Goal: Information Seeking & Learning: Learn about a topic

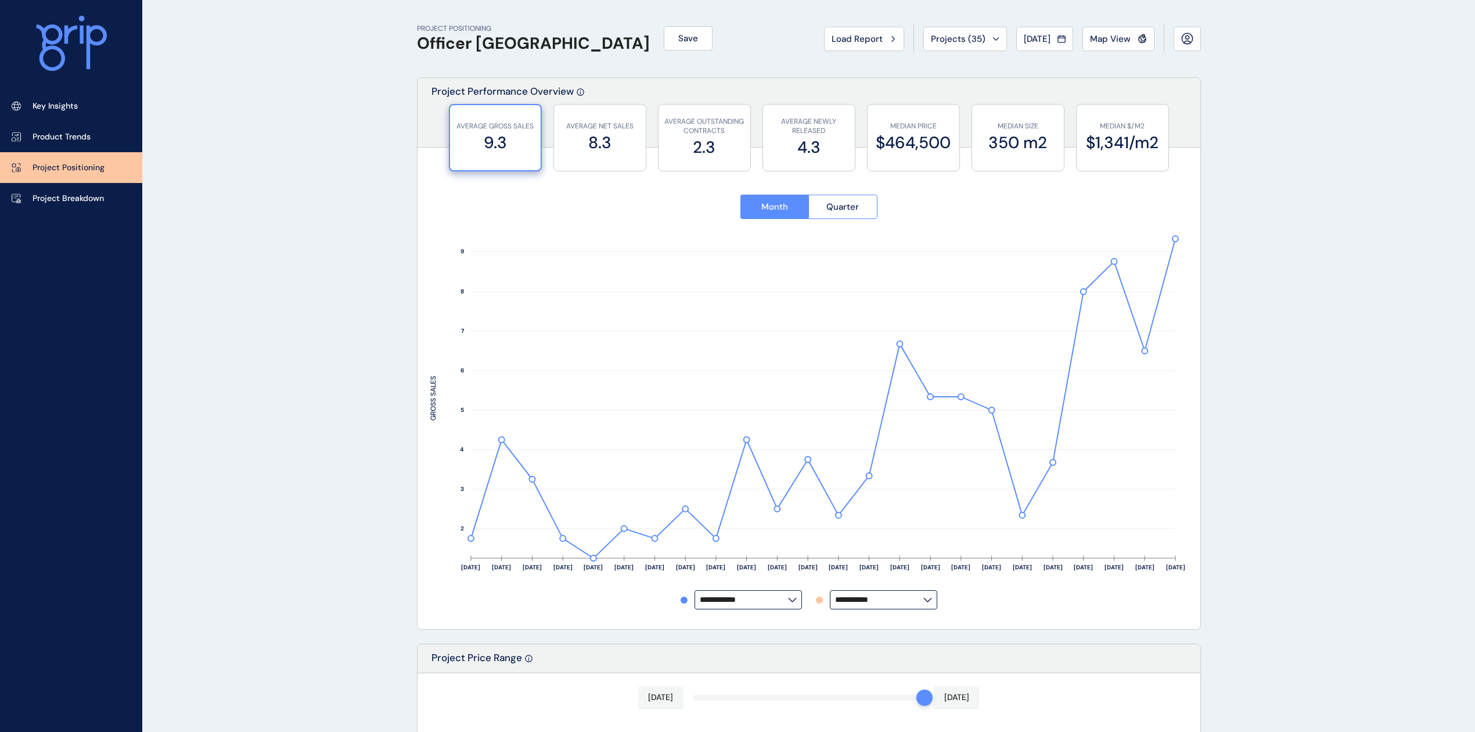
drag, startPoint x: 85, startPoint y: 204, endPoint x: 86, endPoint y: 179, distance: 25.0
click at [85, 204] on link "Project Breakdown" at bounding box center [71, 198] width 142 height 31
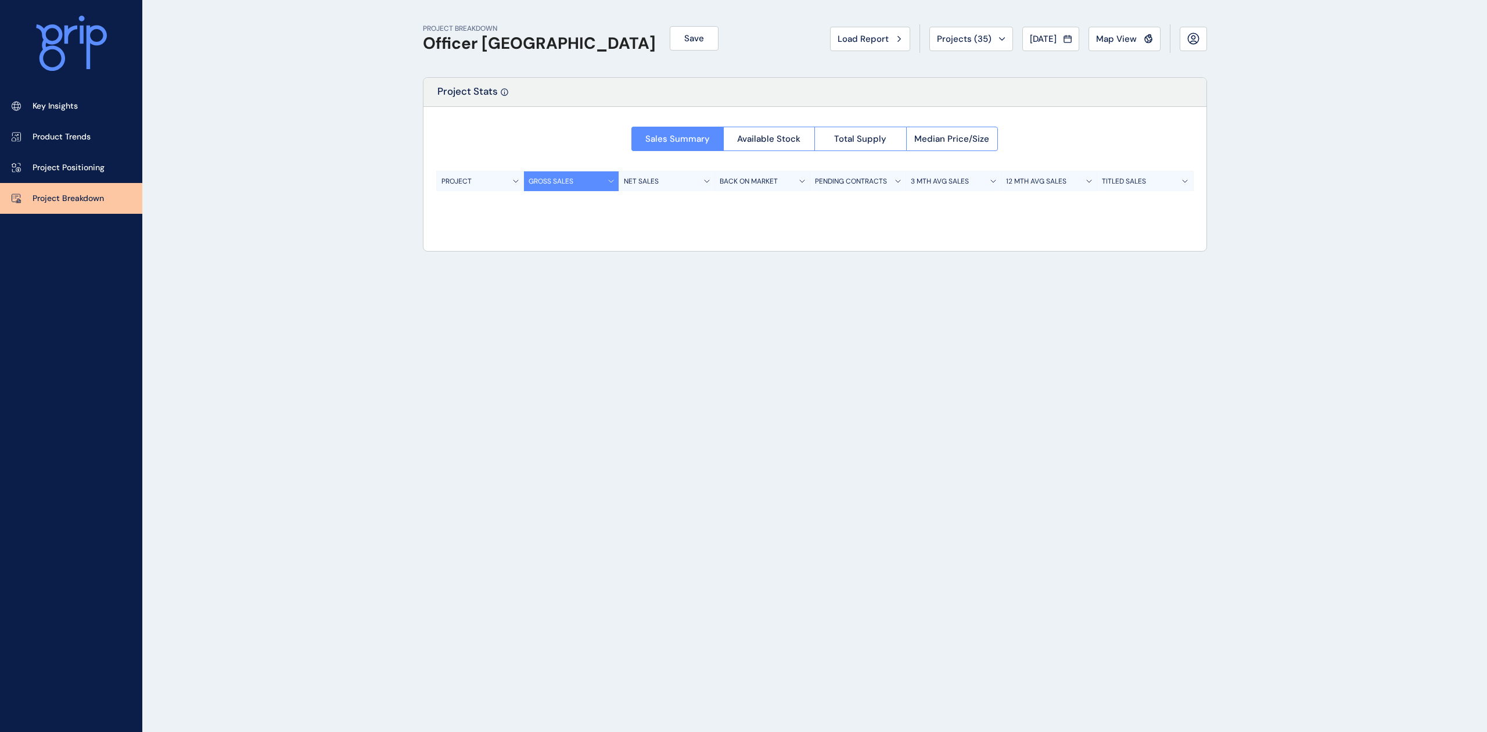
click at [87, 168] on p "Project Positioning" at bounding box center [69, 168] width 72 height 12
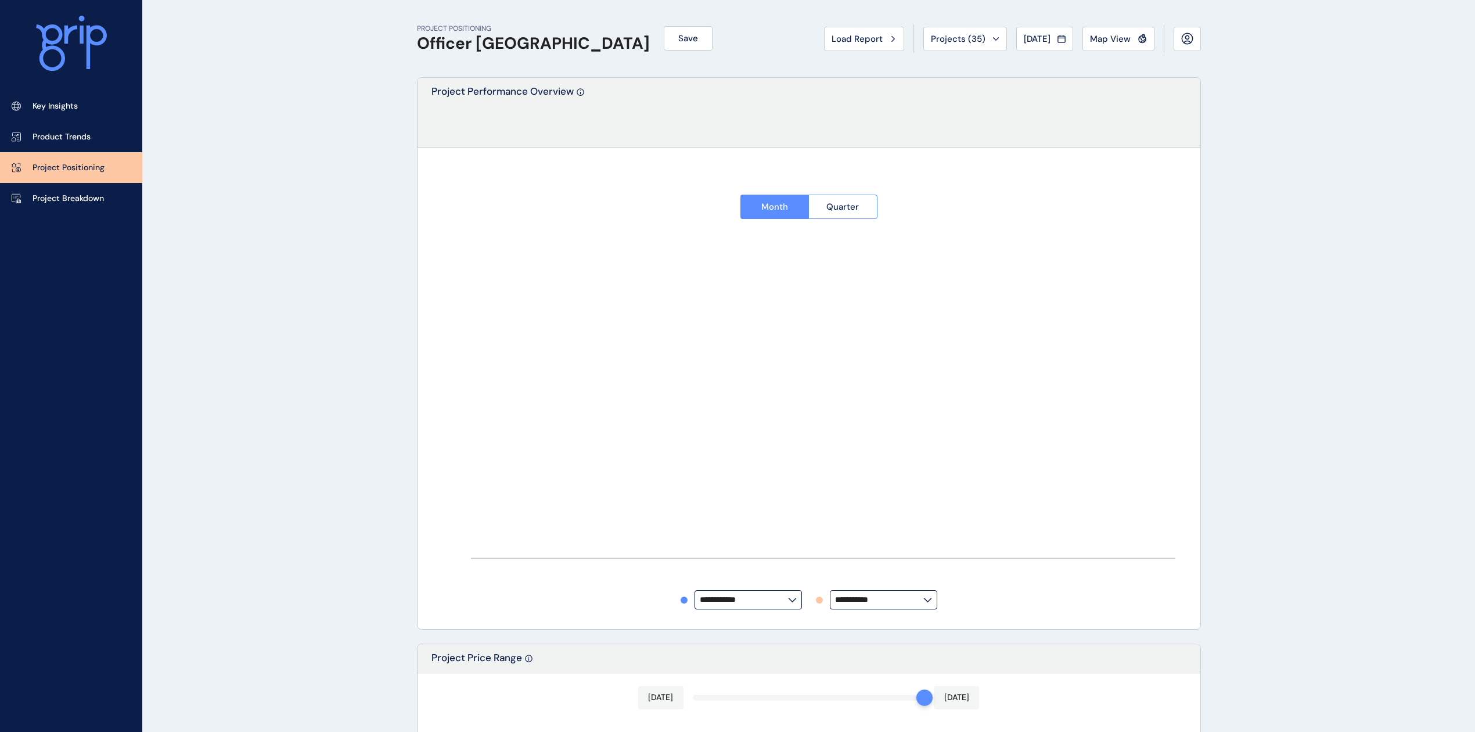
click at [81, 198] on p "Project Breakdown" at bounding box center [68, 199] width 71 height 12
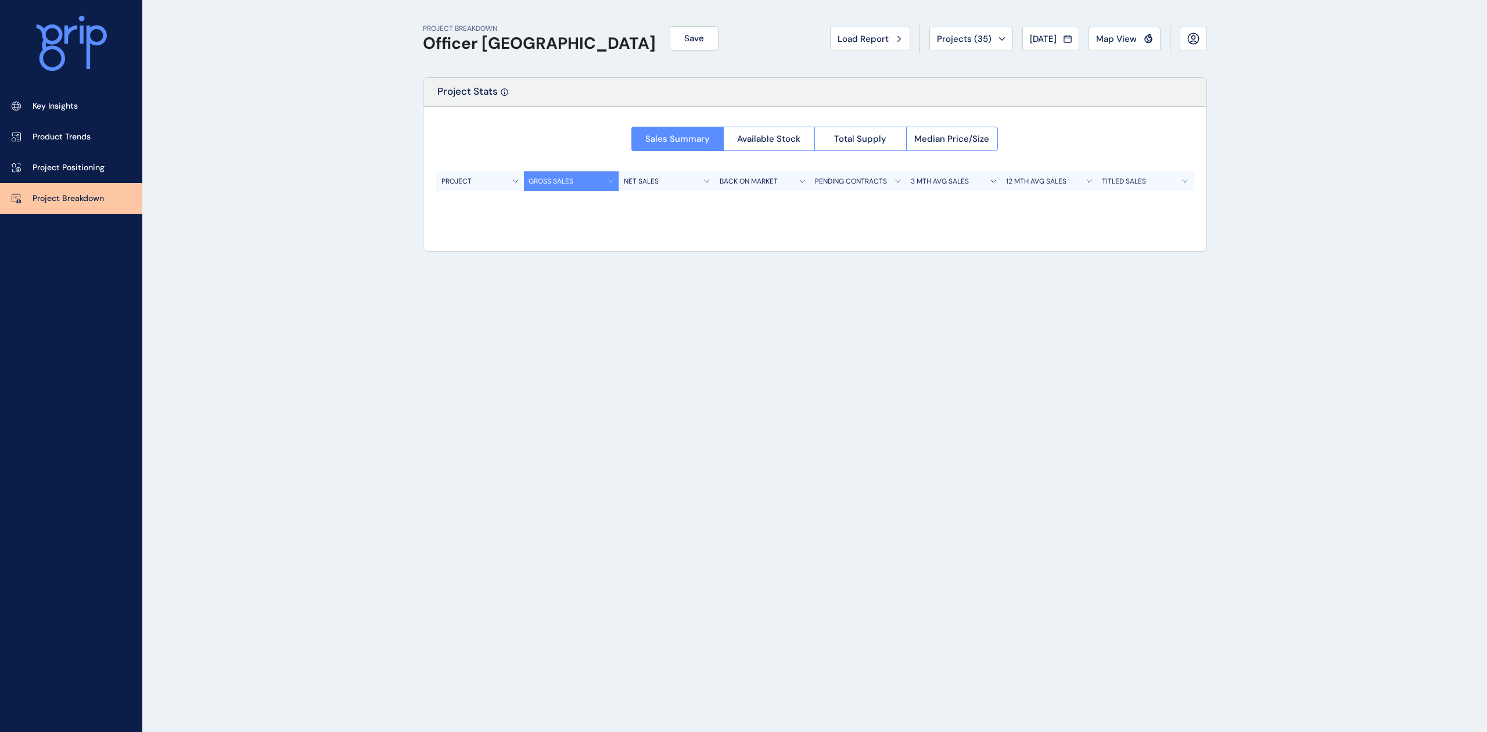
click at [103, 175] on link "Project Positioning" at bounding box center [71, 167] width 142 height 31
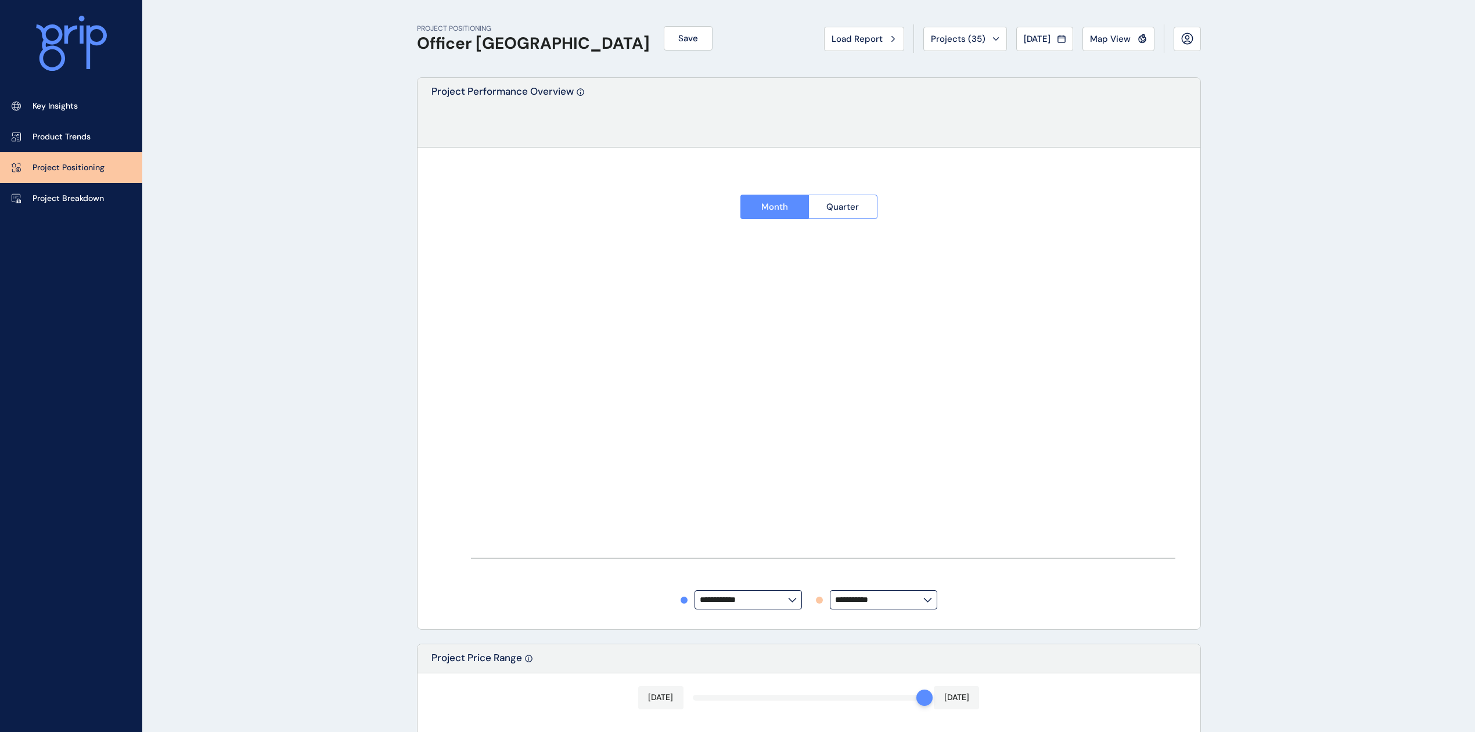
click at [100, 203] on p "Project Breakdown" at bounding box center [68, 199] width 71 height 12
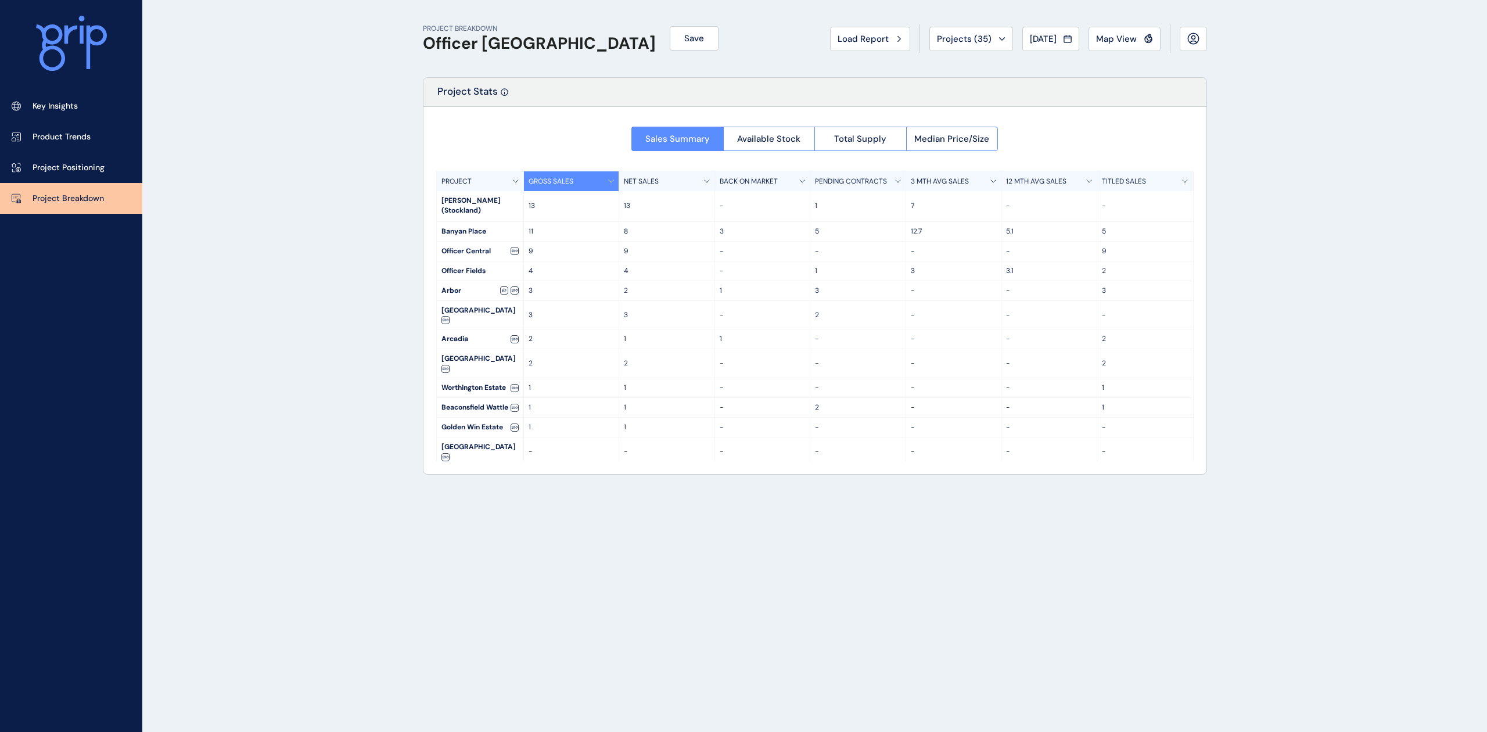
click at [1303, 154] on div "PROJECT BREAKDOWN Officer [PERSON_NAME] Save Load Report Projects ( 35 ) [DATE]…" at bounding box center [743, 366] width 1487 height 732
click at [830, 47] on button "Load Report" at bounding box center [870, 39] width 80 height 24
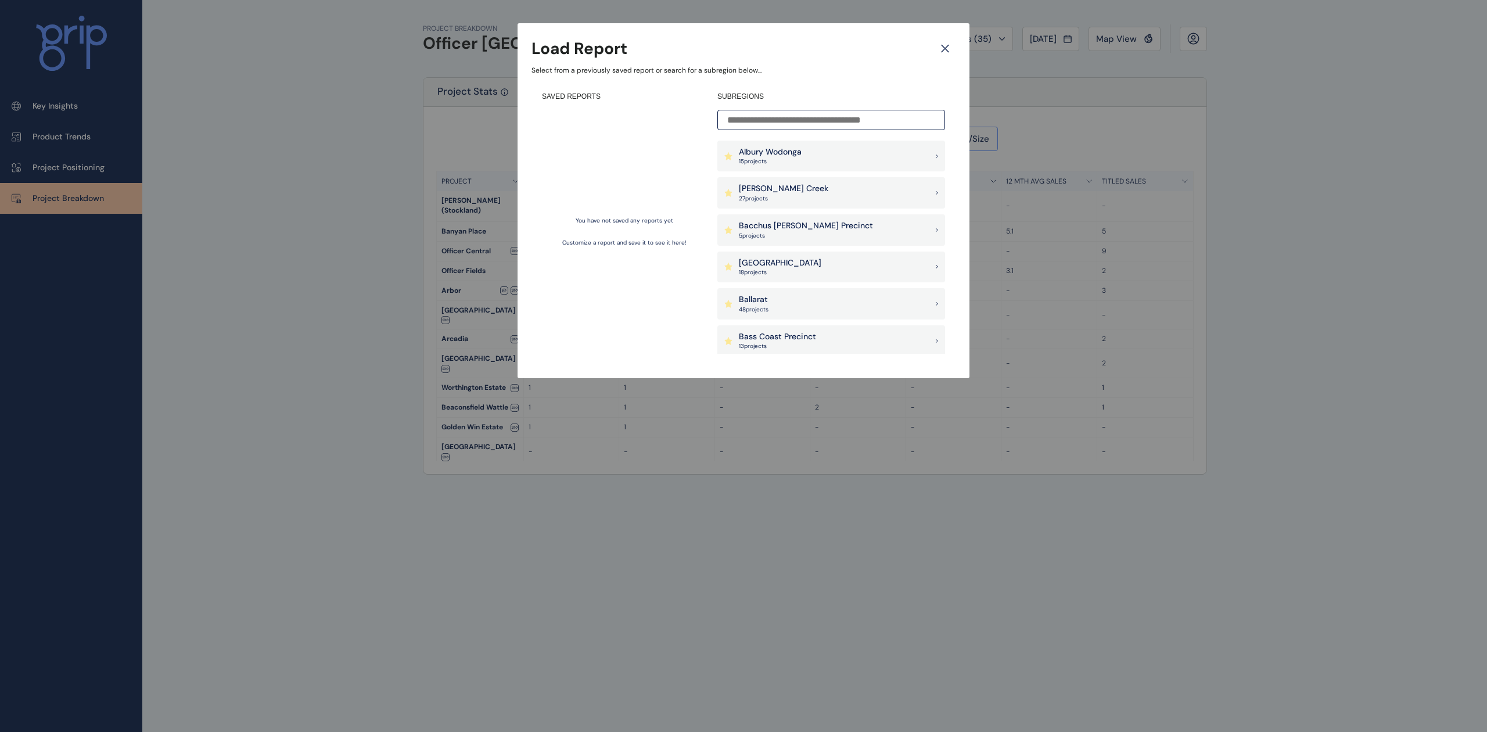
click at [940, 42] on icon at bounding box center [945, 48] width 21 height 20
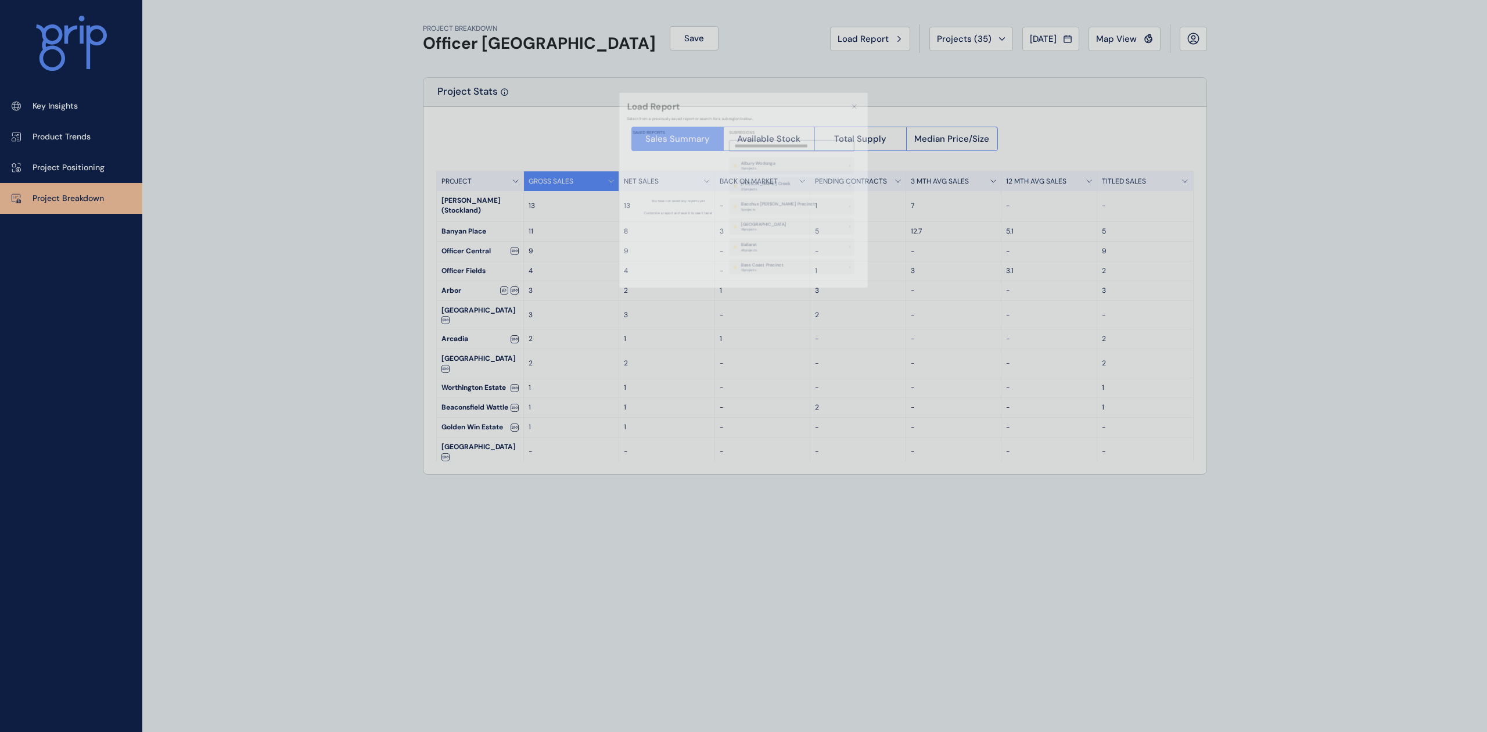
click at [955, 41] on span "Projects ( 35 )" at bounding box center [964, 39] width 55 height 12
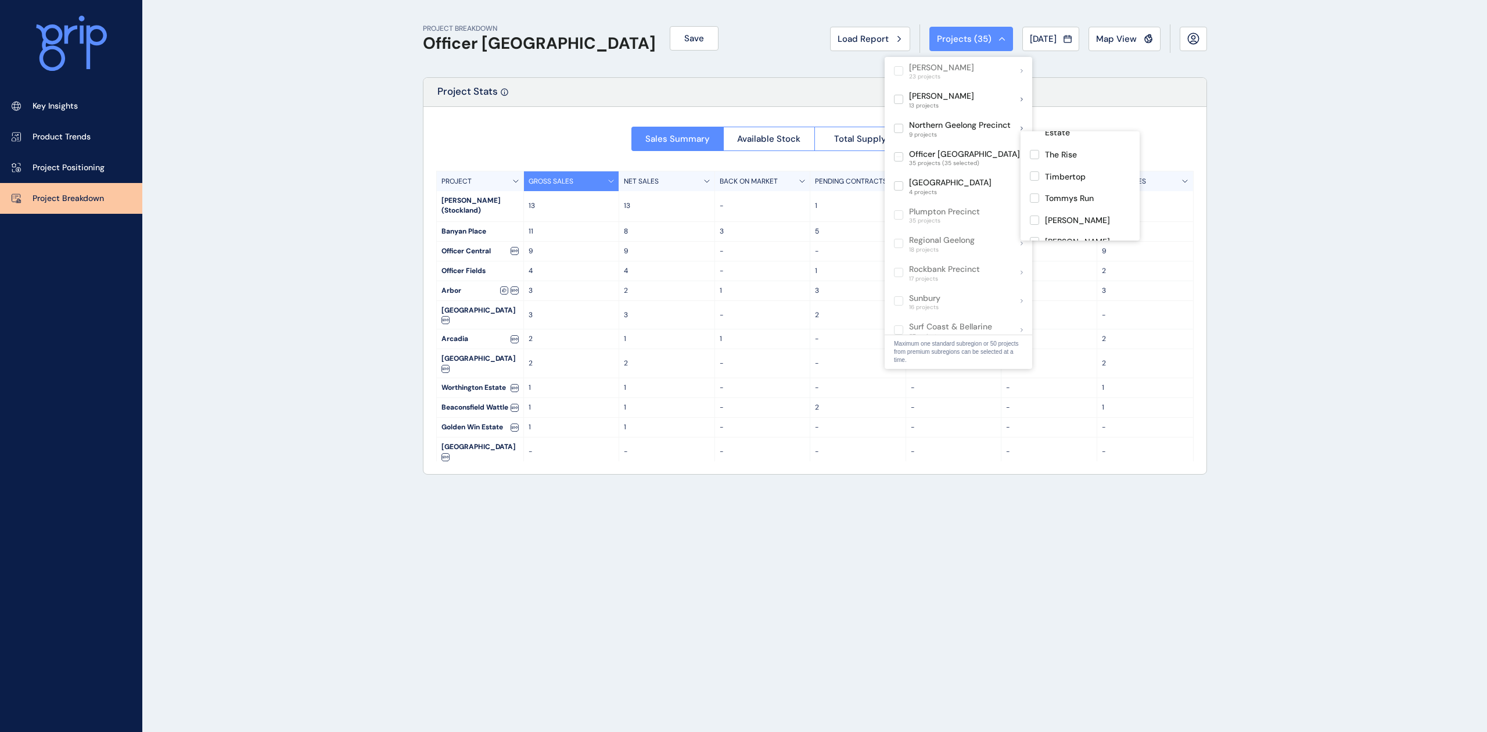
scroll to position [666, 0]
click at [1399, 258] on div "PROJECT BREAKDOWN Officer [PERSON_NAME] Save Load Report Projects ( 35 ) [DATE]…" at bounding box center [743, 366] width 1487 height 732
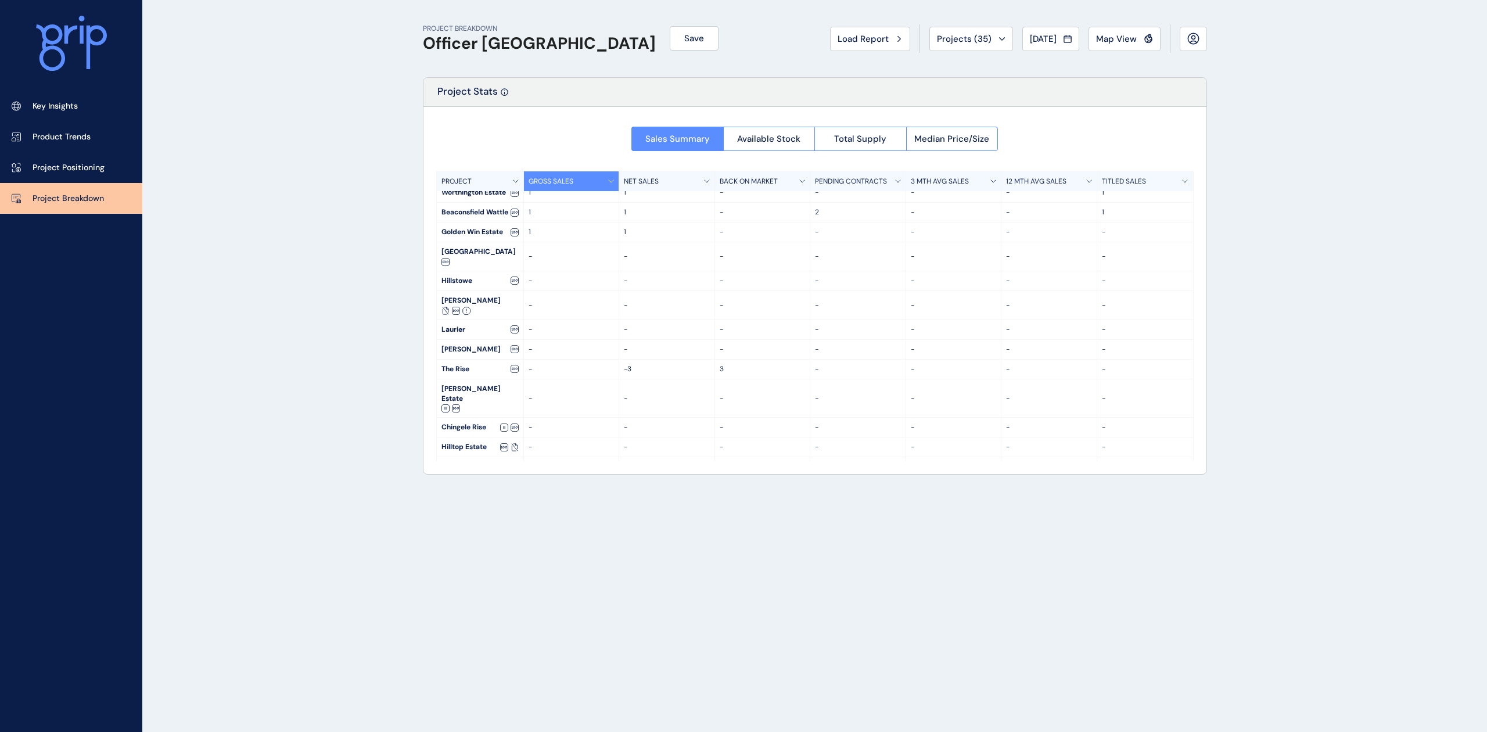
scroll to position [0, 0]
click at [760, 139] on span "Available Stock" at bounding box center [768, 139] width 63 height 12
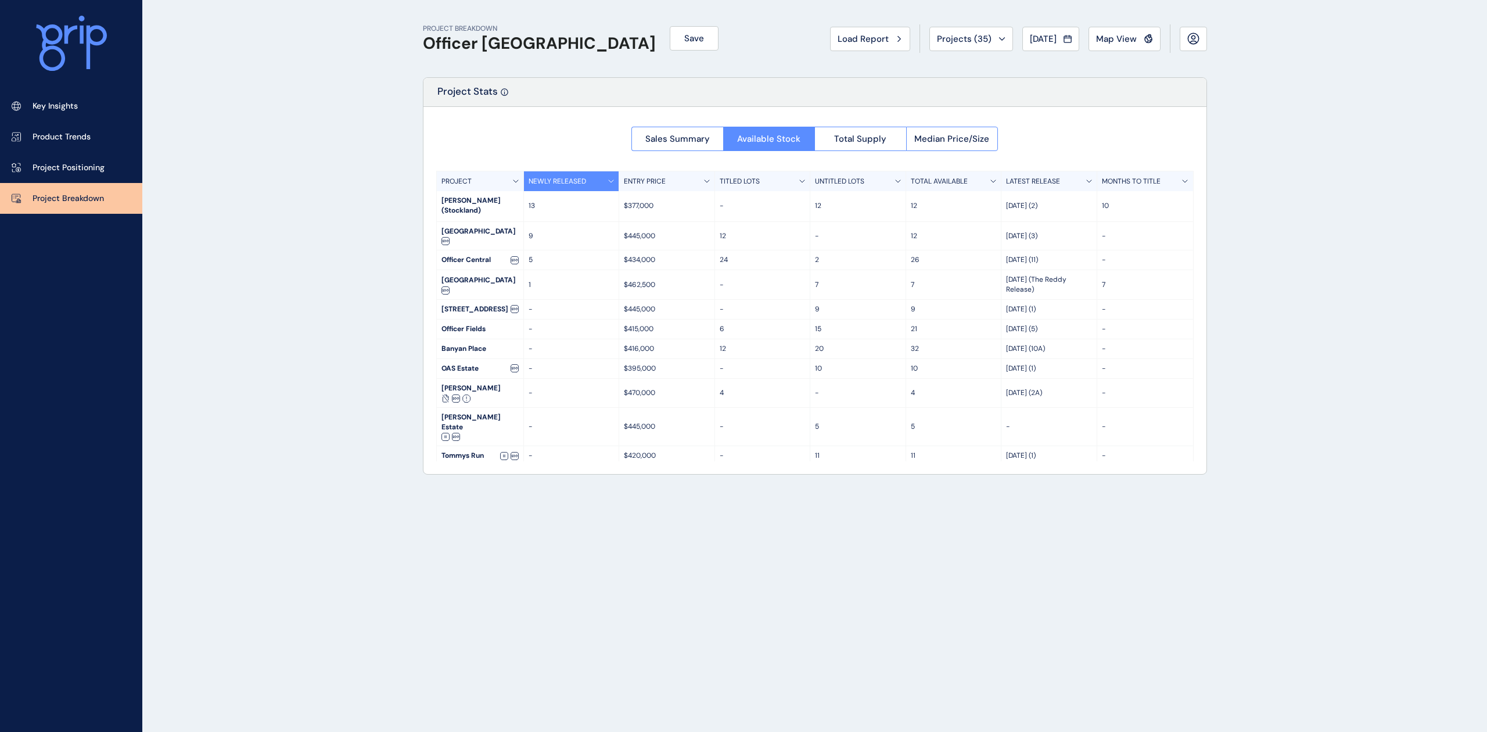
click at [684, 38] on span "Save" at bounding box center [694, 39] width 20 height 12
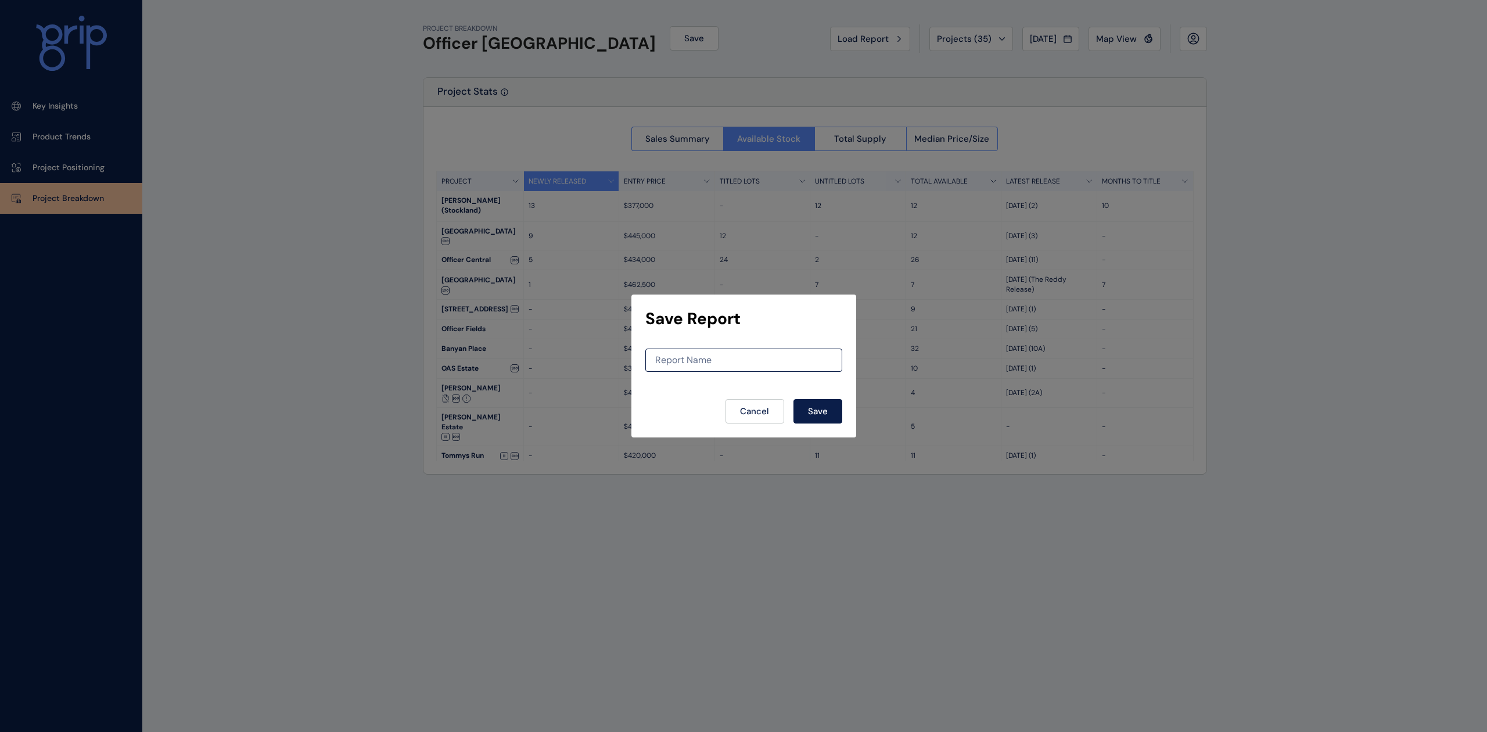
click at [1278, 173] on div "Save Report Report Name Cancel Save" at bounding box center [743, 366] width 1487 height 732
click at [732, 409] on button "Cancel" at bounding box center [754, 411] width 59 height 24
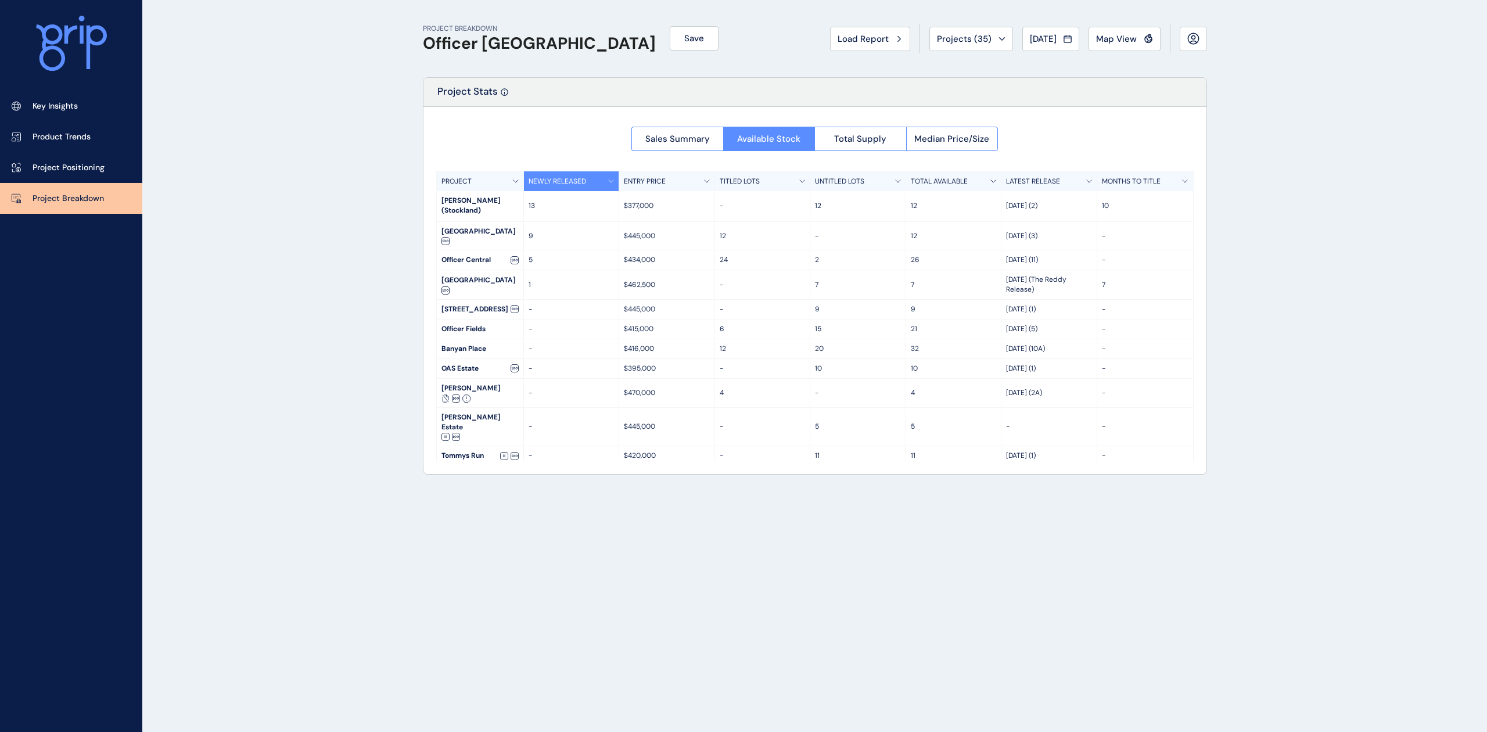
click at [1462, 258] on div "PROJECT BREAKDOWN Officer [PERSON_NAME] Save Load Report Projects ( 35 ) [DATE]…" at bounding box center [743, 366] width 1487 height 732
click at [876, 39] on div "Load Report" at bounding box center [870, 39] width 65 height 12
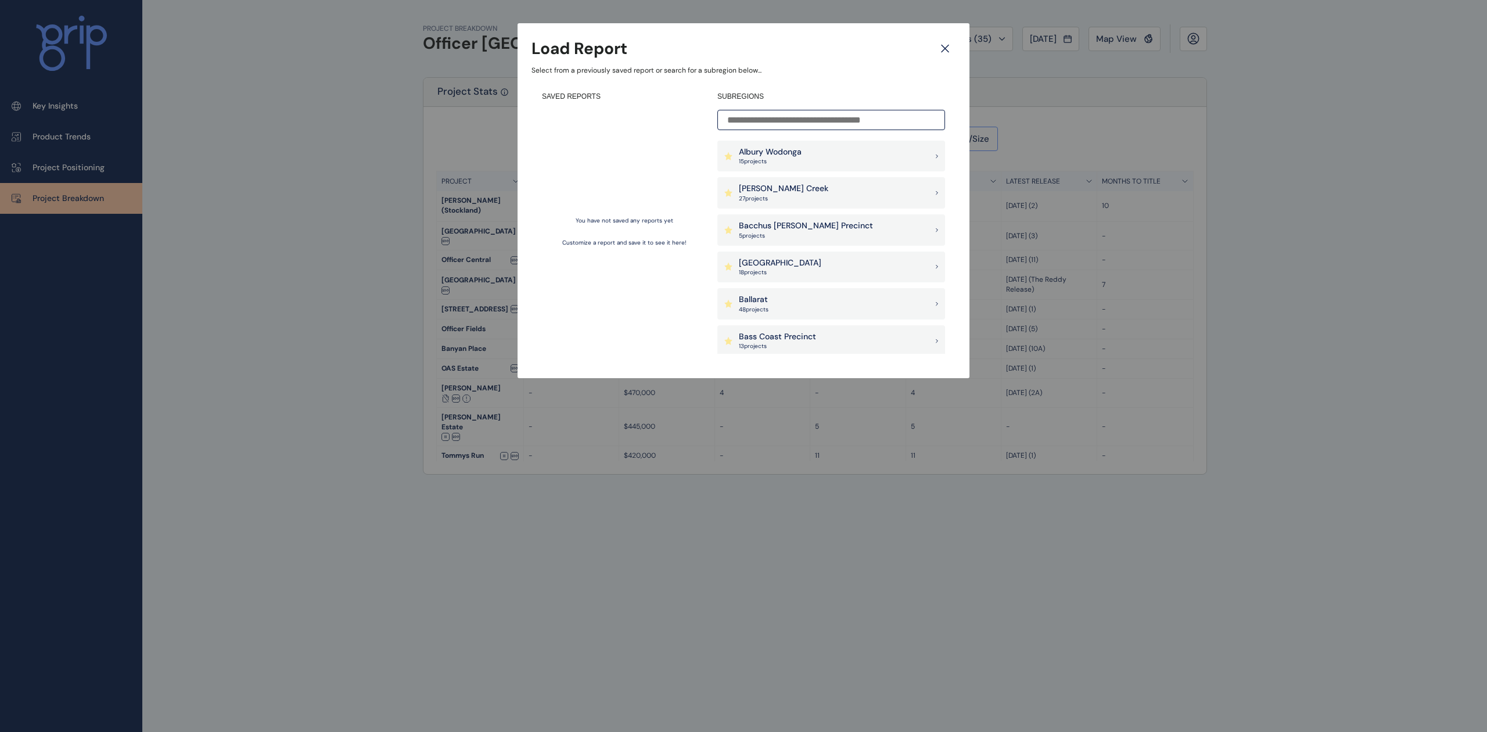
click at [947, 47] on icon at bounding box center [945, 48] width 21 height 20
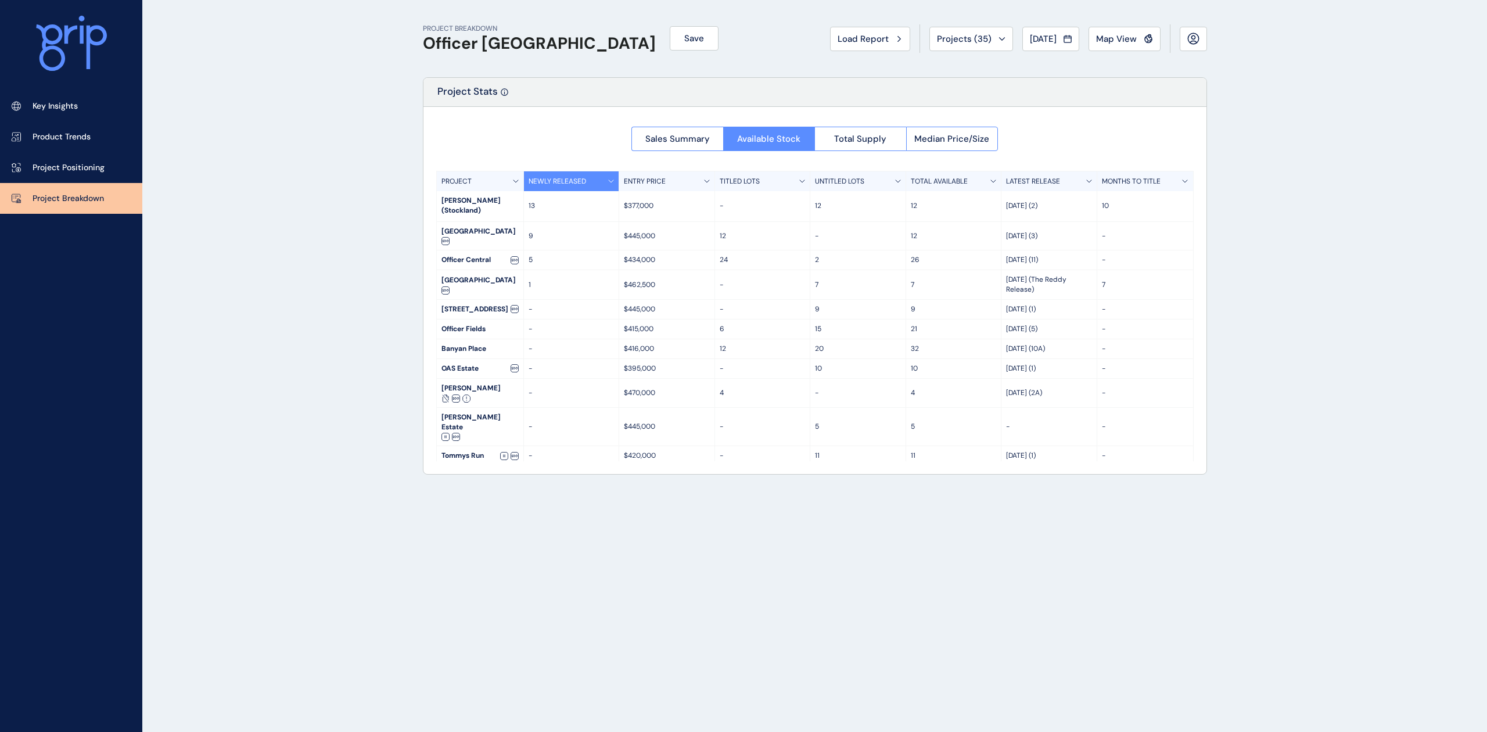
click at [1320, 207] on div "PROJECT BREAKDOWN Officer [PERSON_NAME] Save Load Report Projects ( 35 ) [DATE]…" at bounding box center [743, 366] width 1487 height 732
click at [869, 132] on button "Total Supply" at bounding box center [860, 139] width 92 height 24
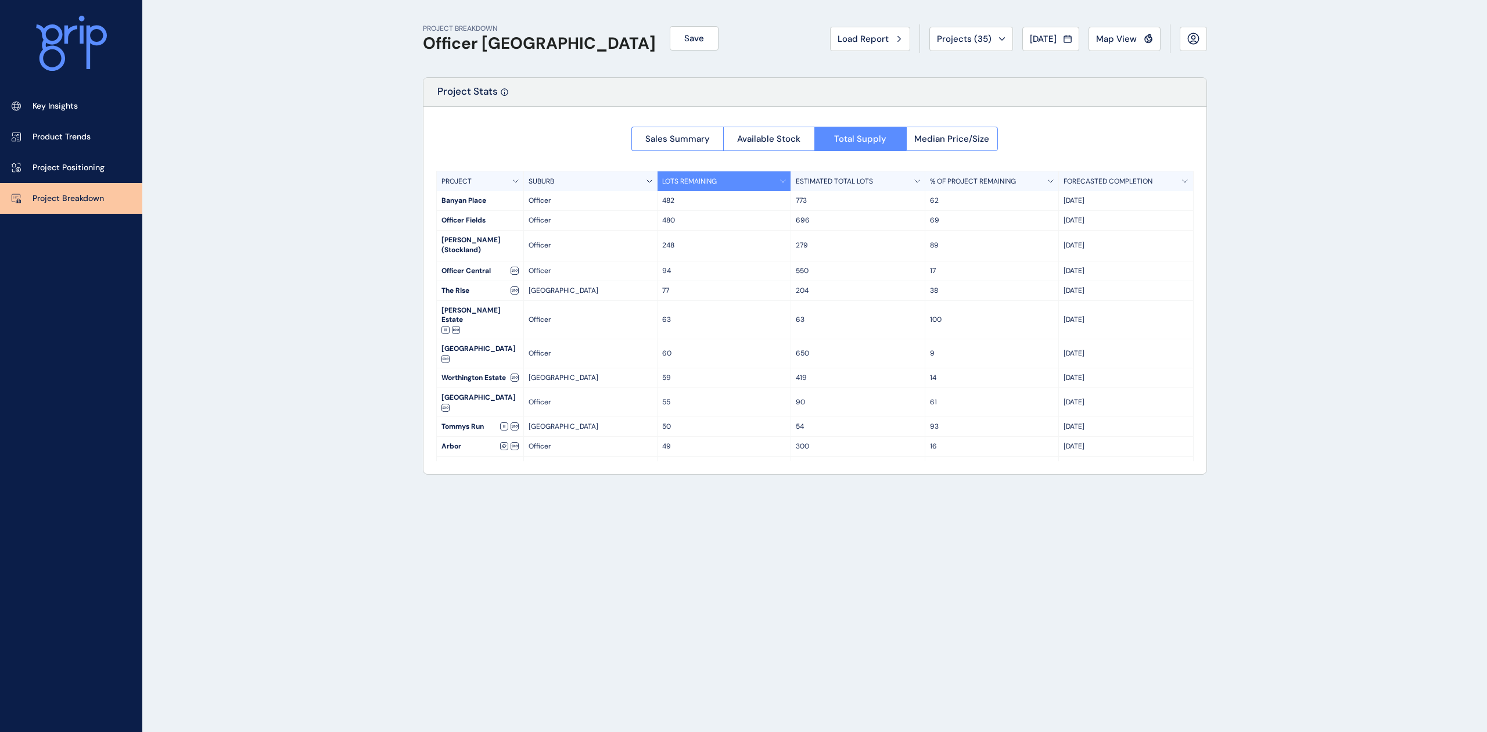
click at [293, 211] on div "PROJECT BREAKDOWN Officer [PERSON_NAME] Save Load Report Projects ( 35 ) [DATE]…" at bounding box center [743, 366] width 1487 height 732
click at [296, 160] on div "PROJECT BREAKDOWN Officer [PERSON_NAME] Save Load Report Projects ( 35 ) [DATE]…" at bounding box center [743, 366] width 1487 height 732
click at [160, 375] on div "PROJECT BREAKDOWN Officer [PERSON_NAME] Save Load Report Projects ( 35 ) [DATE]…" at bounding box center [743, 366] width 1487 height 732
drag, startPoint x: 316, startPoint y: 289, endPoint x: 316, endPoint y: 282, distance: 7.0
click at [316, 289] on div "PROJECT BREAKDOWN Officer [PERSON_NAME] Save Load Report Projects ( 35 ) [DATE]…" at bounding box center [743, 366] width 1487 height 732
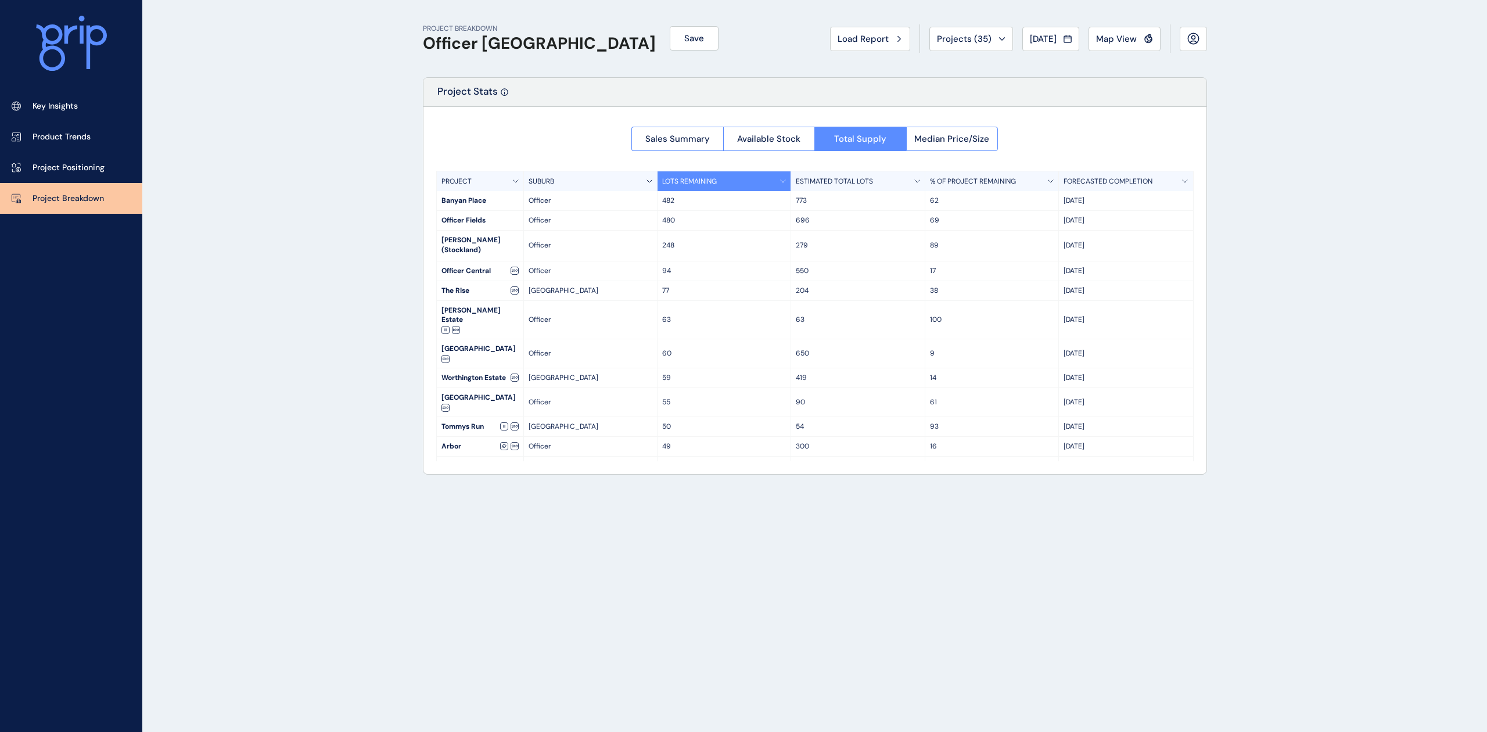
drag, startPoint x: 316, startPoint y: 282, endPoint x: 321, endPoint y: 240, distance: 42.7
click at [316, 275] on div "PROJECT BREAKDOWN Officer [PERSON_NAME] Save Load Report Projects ( 35 ) [DATE]…" at bounding box center [743, 366] width 1487 height 732
drag, startPoint x: 321, startPoint y: 240, endPoint x: 321, endPoint y: 226, distance: 14.0
click at [321, 238] on div "PROJECT BREAKDOWN Officer [PERSON_NAME] Save Load Report Projects ( 35 ) [DATE]…" at bounding box center [743, 366] width 1487 height 732
click at [510, 585] on div "PROJECT BREAKDOWN Officer [PERSON_NAME] Save Load Report Projects ( 35 ) [DATE]…" at bounding box center [814, 366] width 813 height 732
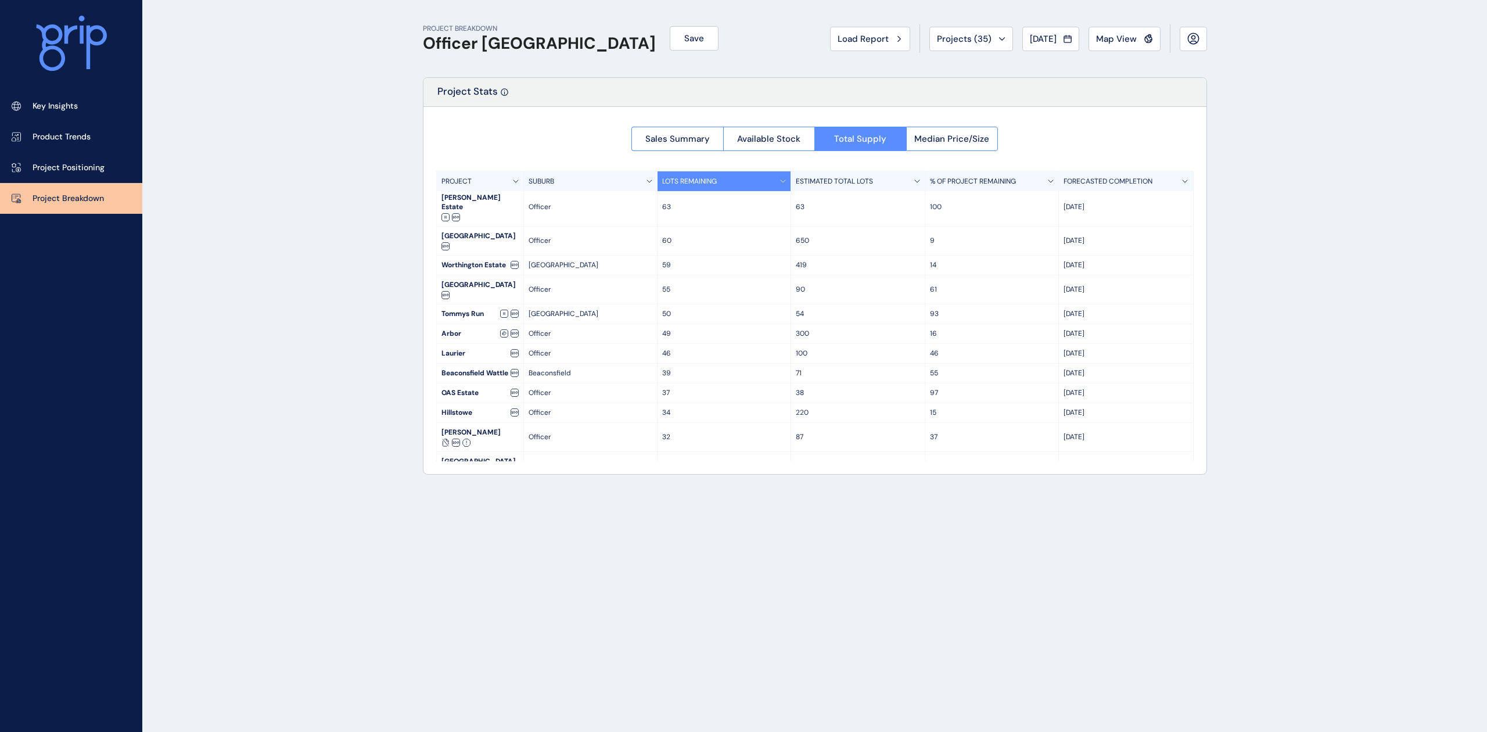
scroll to position [226, 0]
click at [749, 131] on button "Available Stock" at bounding box center [769, 139] width 92 height 24
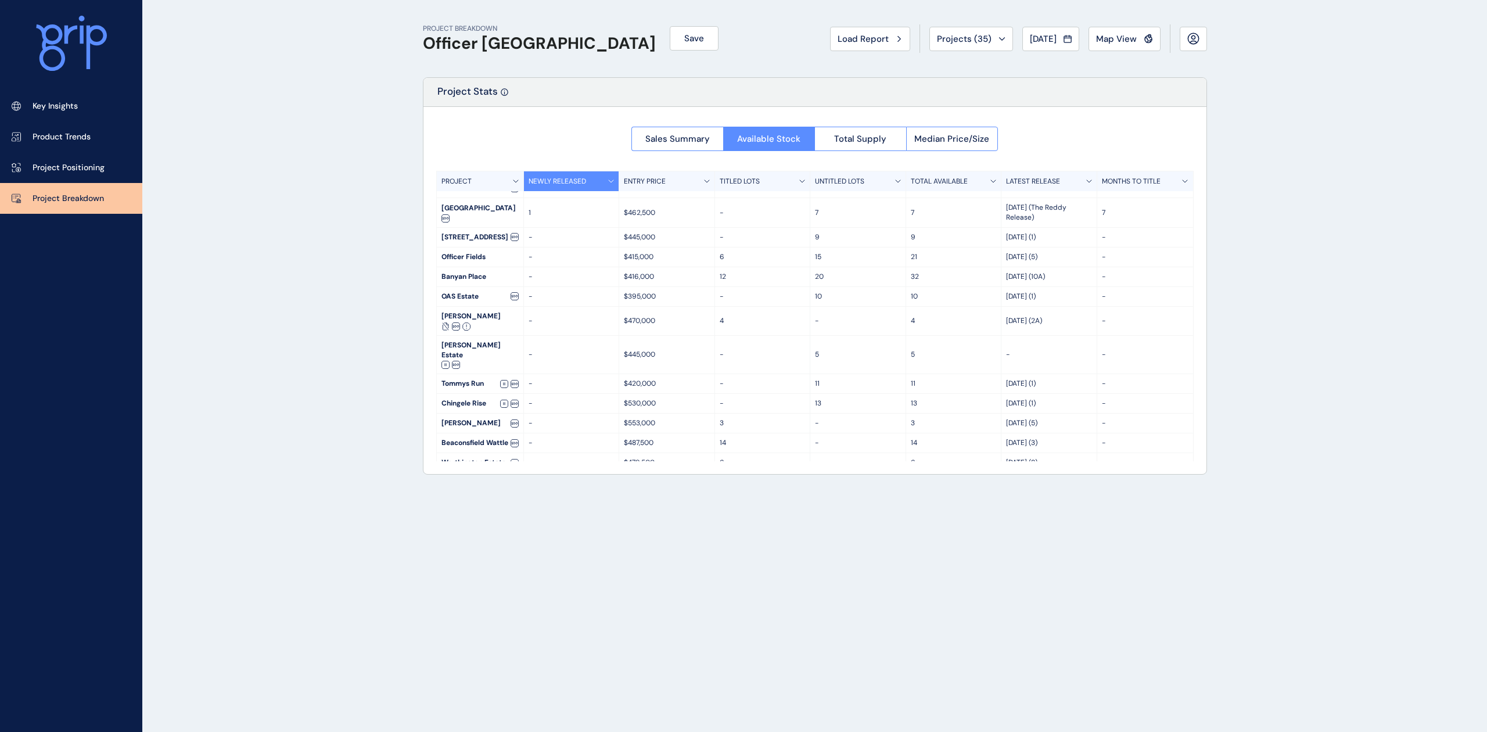
scroll to position [0, 0]
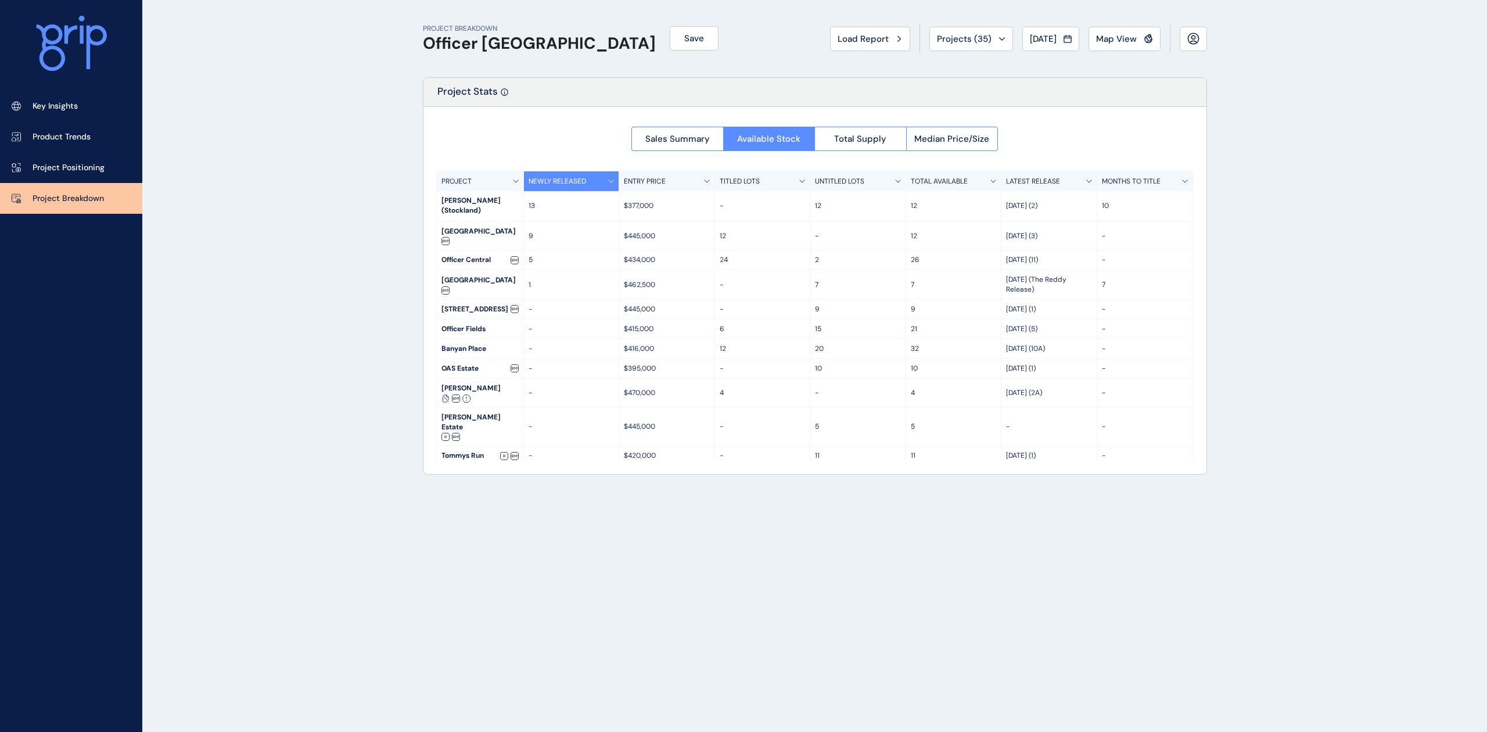
click at [864, 138] on span "Total Supply" at bounding box center [860, 139] width 52 height 12
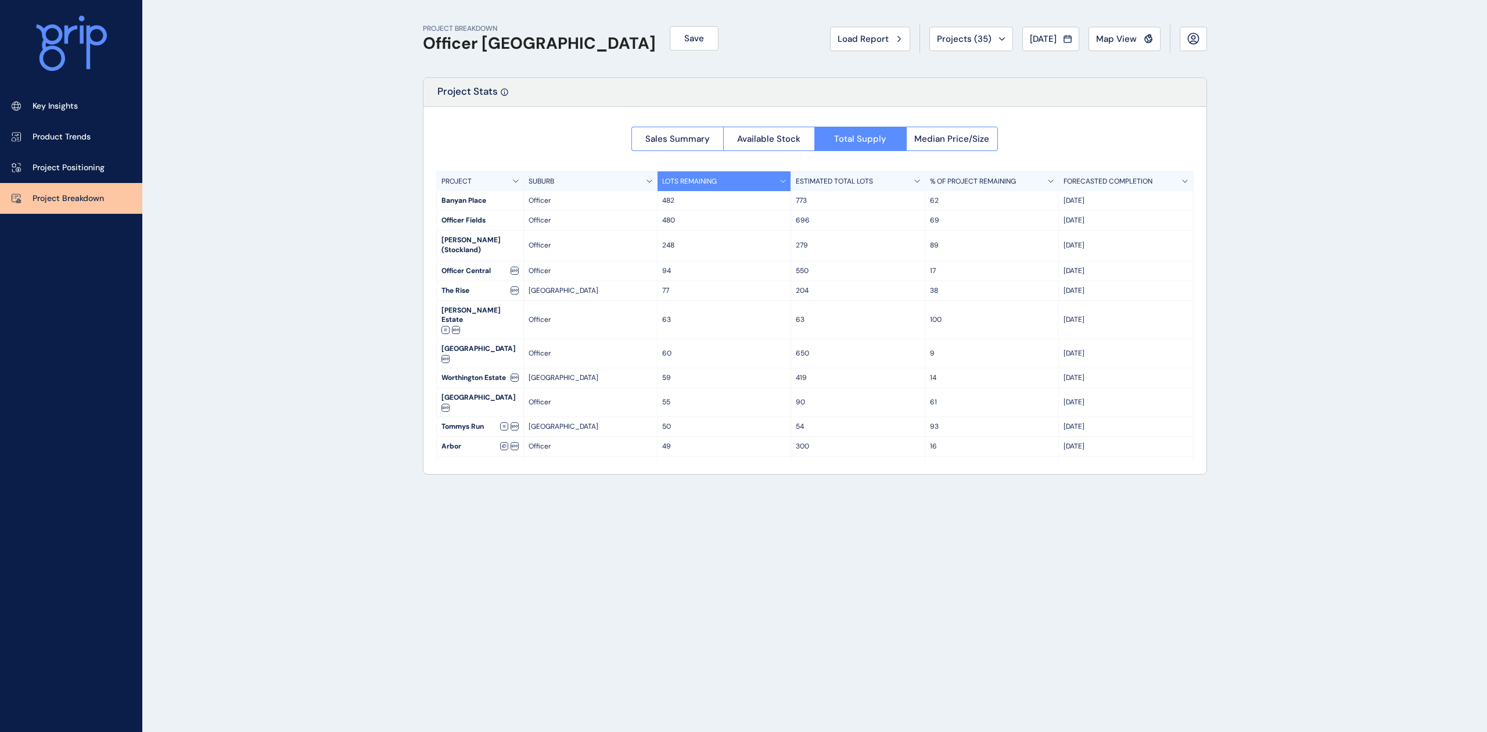
click at [697, 142] on span "Sales Summary" at bounding box center [677, 139] width 64 height 12
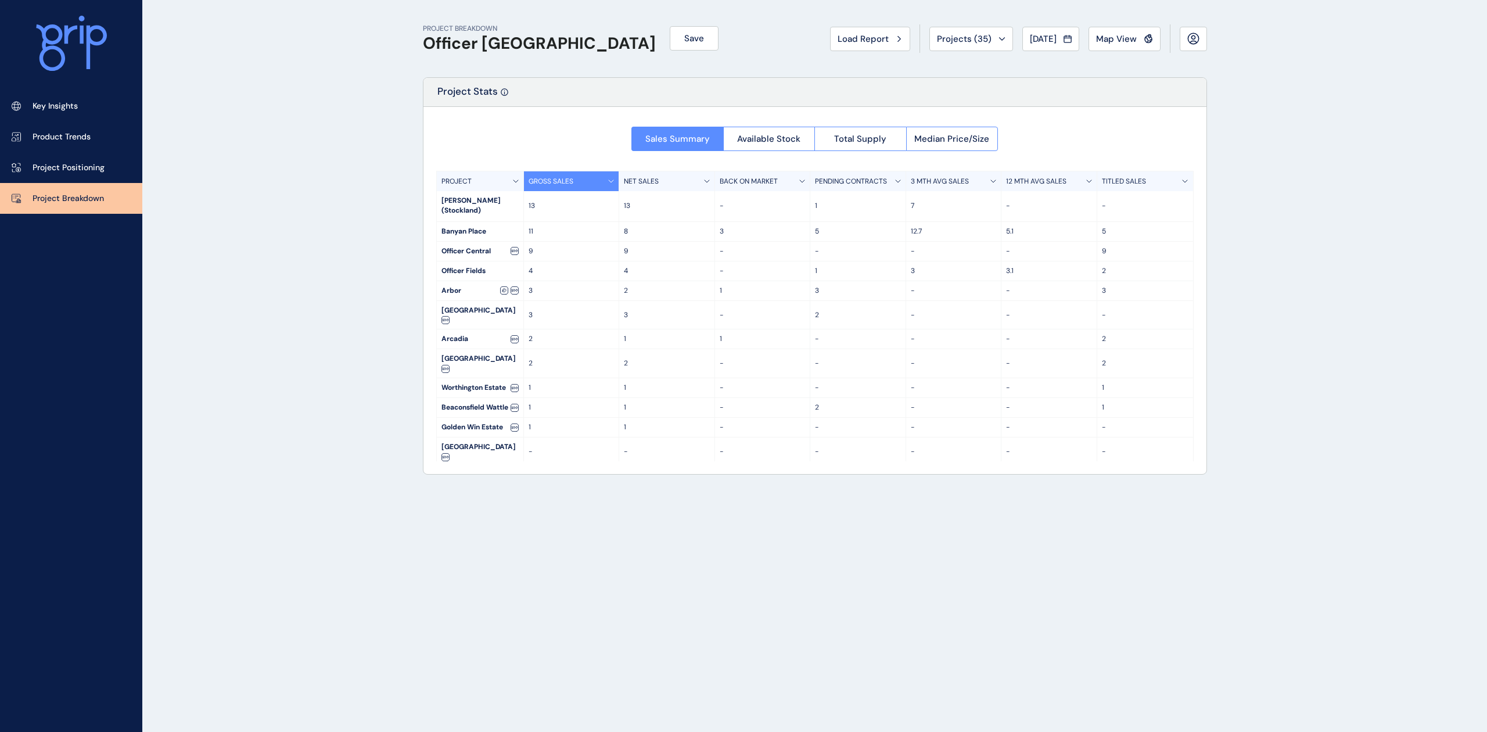
click at [936, 145] on button "Median Price/Size" at bounding box center [952, 139] width 92 height 24
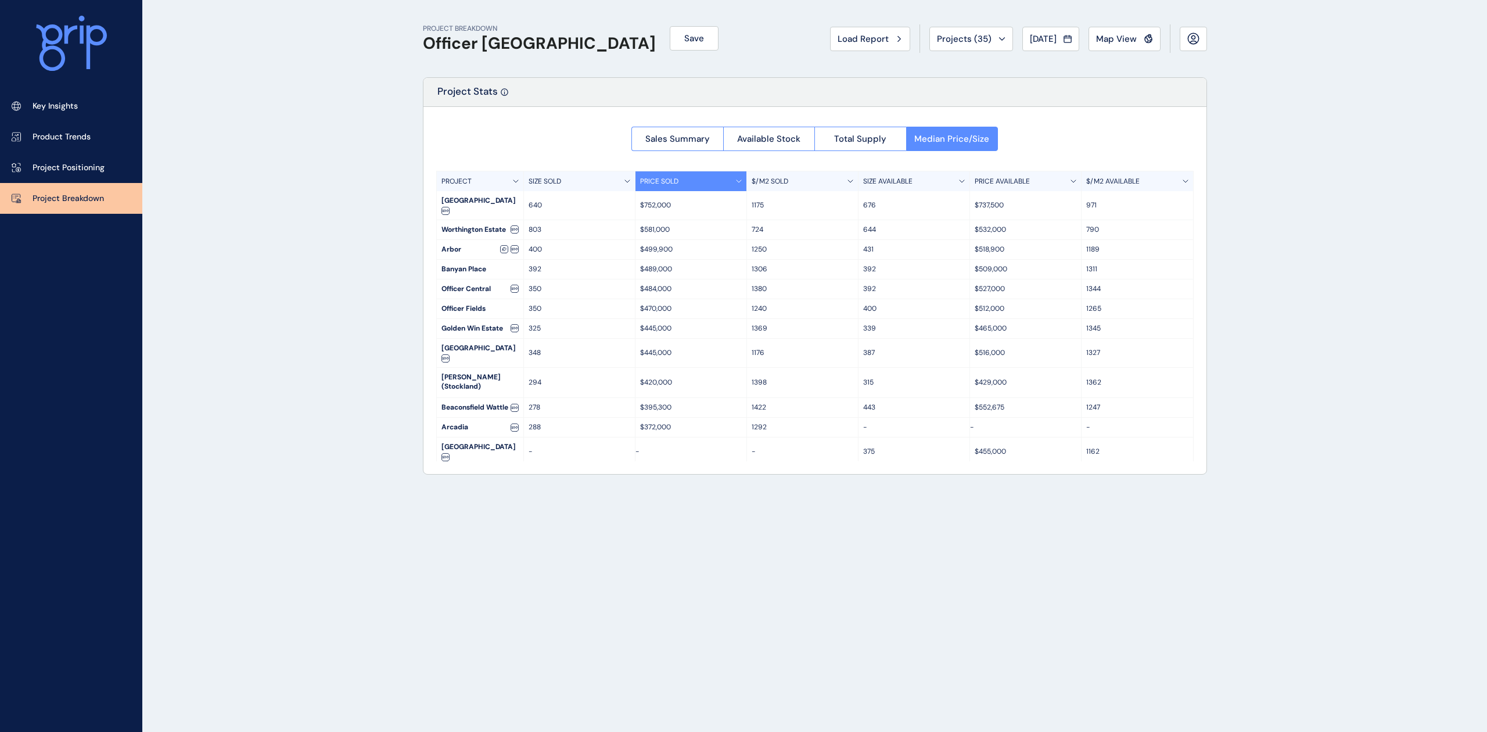
click at [789, 138] on span "Available Stock" at bounding box center [768, 139] width 63 height 12
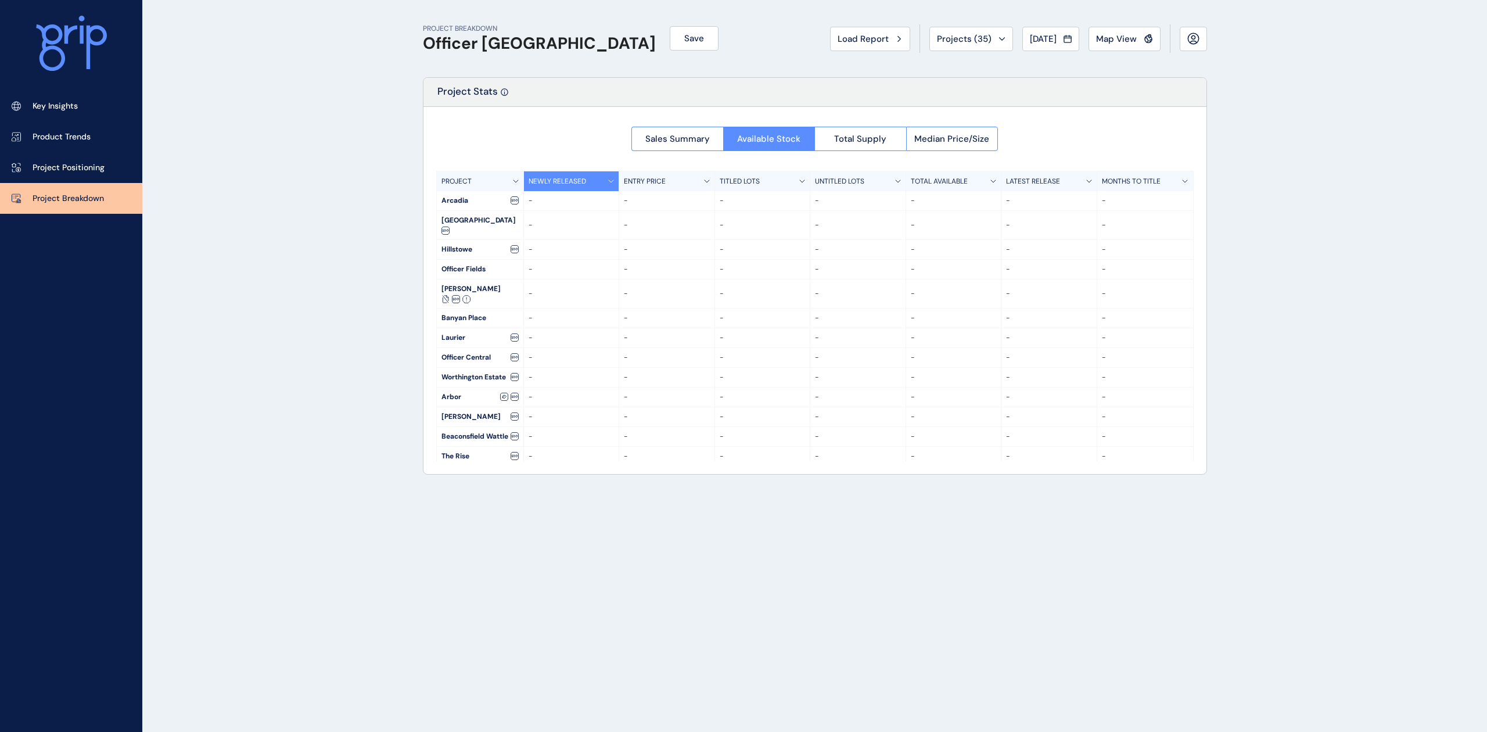
click at [844, 138] on div at bounding box center [814, 290] width 783 height 367
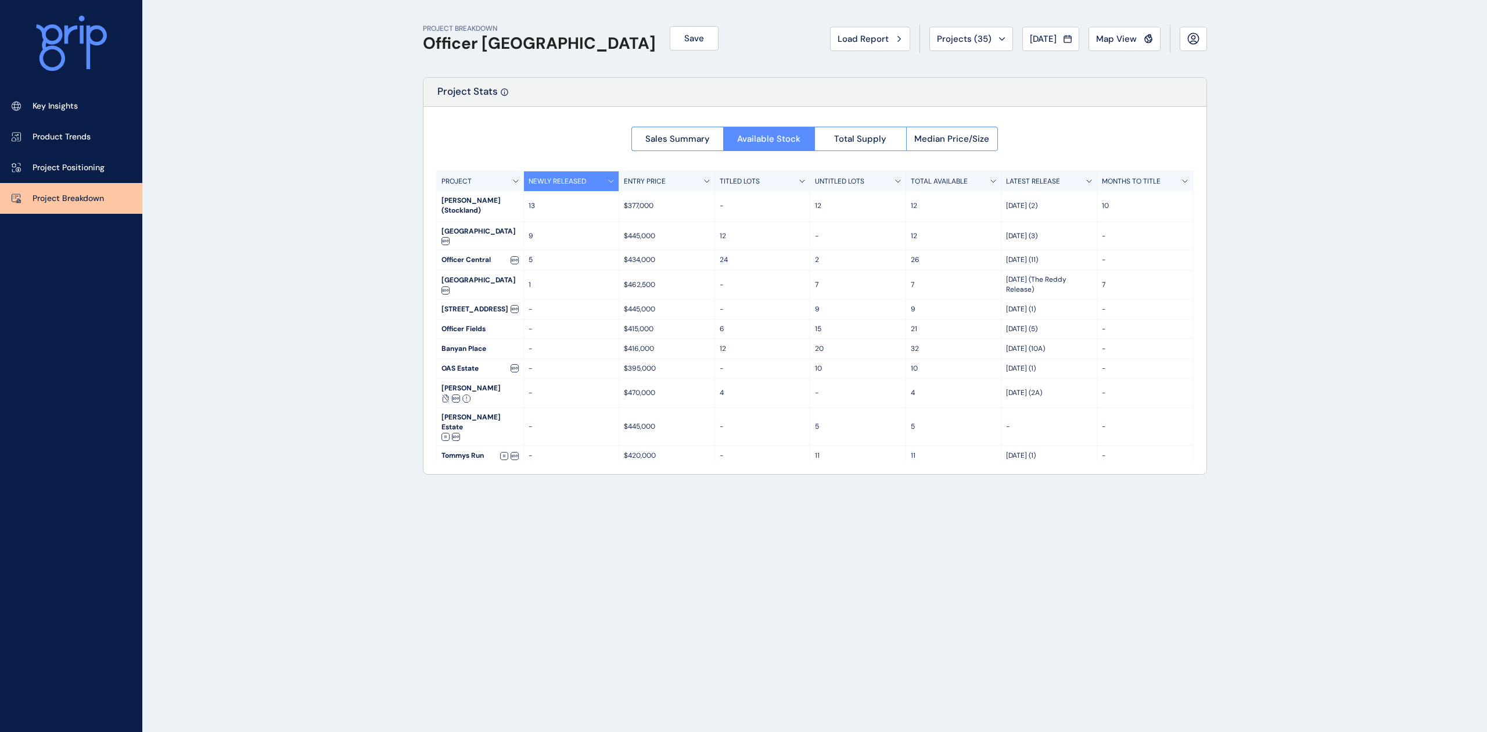
click at [777, 138] on span "Available Stock" at bounding box center [768, 139] width 63 height 12
drag, startPoint x: 943, startPoint y: 118, endPoint x: 868, endPoint y: 57, distance: 97.4
click at [869, 54] on div "PROJECT BREAKDOWN Officer [PERSON_NAME] Save Load Report Projects ( 35 ) [DATE]…" at bounding box center [815, 38] width 784 height 77
click at [731, 95] on div "Project Stats" at bounding box center [814, 92] width 783 height 29
drag, startPoint x: 1047, startPoint y: 628, endPoint x: 1008, endPoint y: 664, distance: 52.6
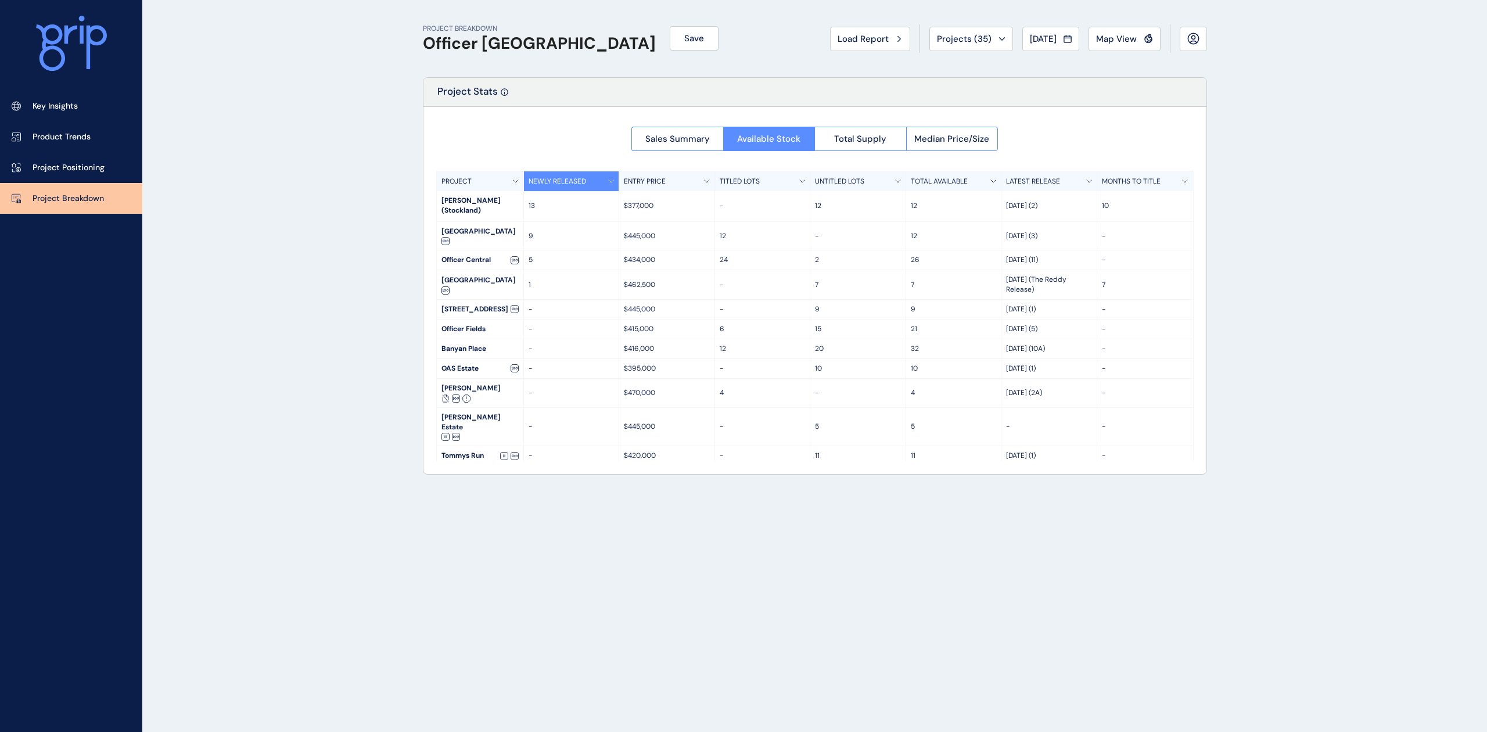
click at [1035, 630] on div "PROJECT BREAKDOWN Officer [PERSON_NAME] Save Load Report Projects ( 35 ) [DATE]…" at bounding box center [814, 366] width 813 height 732
click at [630, 589] on div "PROJECT BREAKDOWN Officer [PERSON_NAME] Save Load Report Projects ( 35 ) [DATE]…" at bounding box center [814, 366] width 813 height 732
click at [493, 553] on div "PROJECT BREAKDOWN Officer [PERSON_NAME] Save Load Report Projects ( 35 ) [DATE]…" at bounding box center [814, 366] width 813 height 732
click at [658, 136] on span "Sales Summary" at bounding box center [677, 139] width 64 height 12
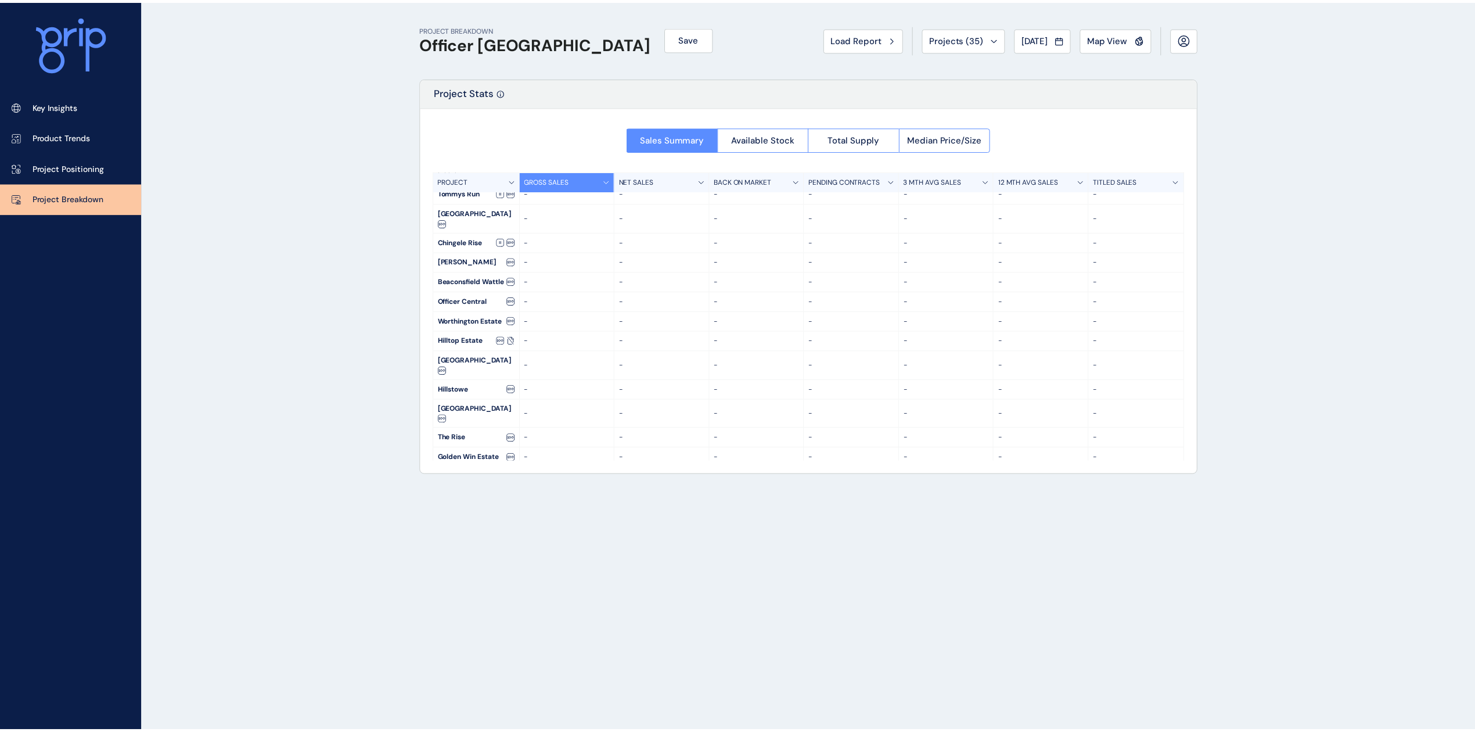
scroll to position [175, 0]
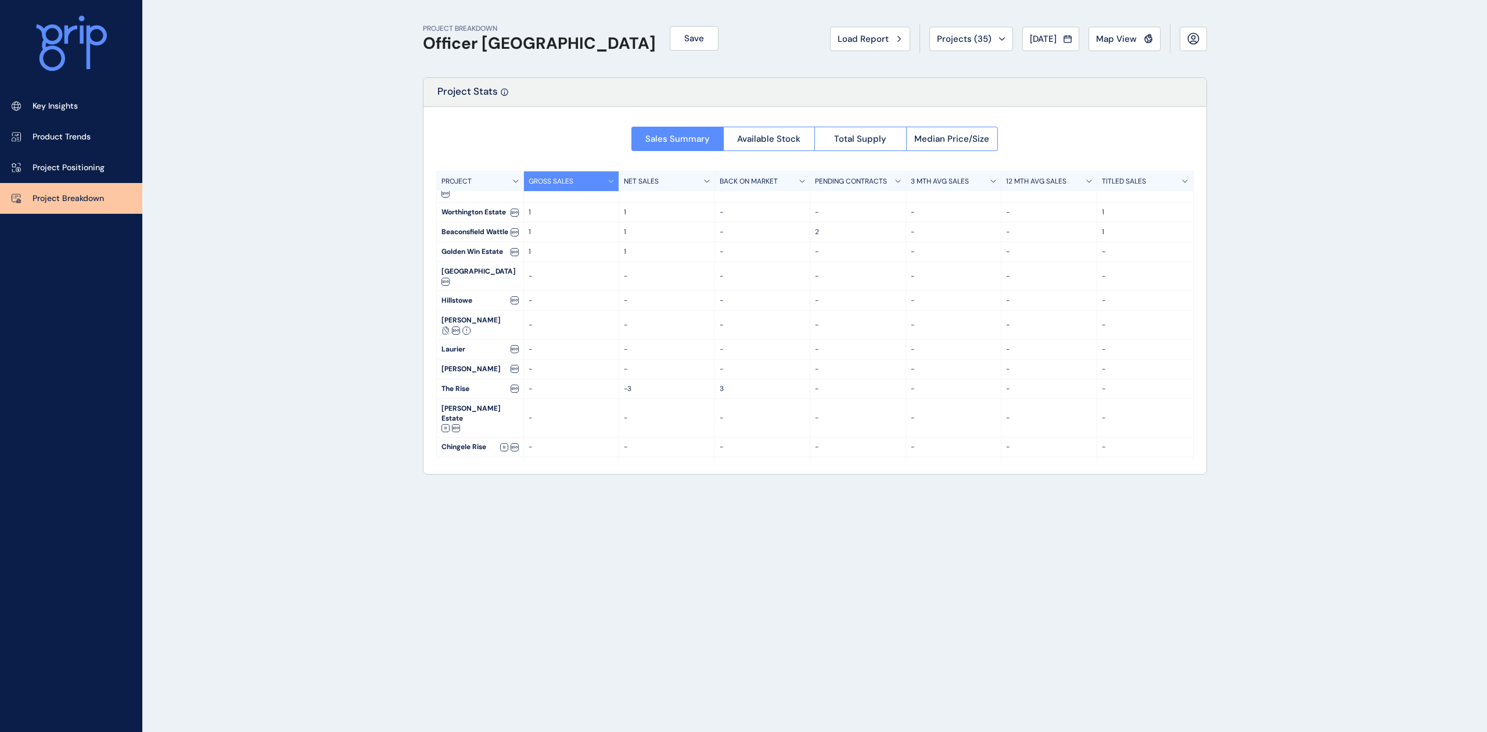
click at [82, 103] on link "Key Insights" at bounding box center [71, 106] width 142 height 31
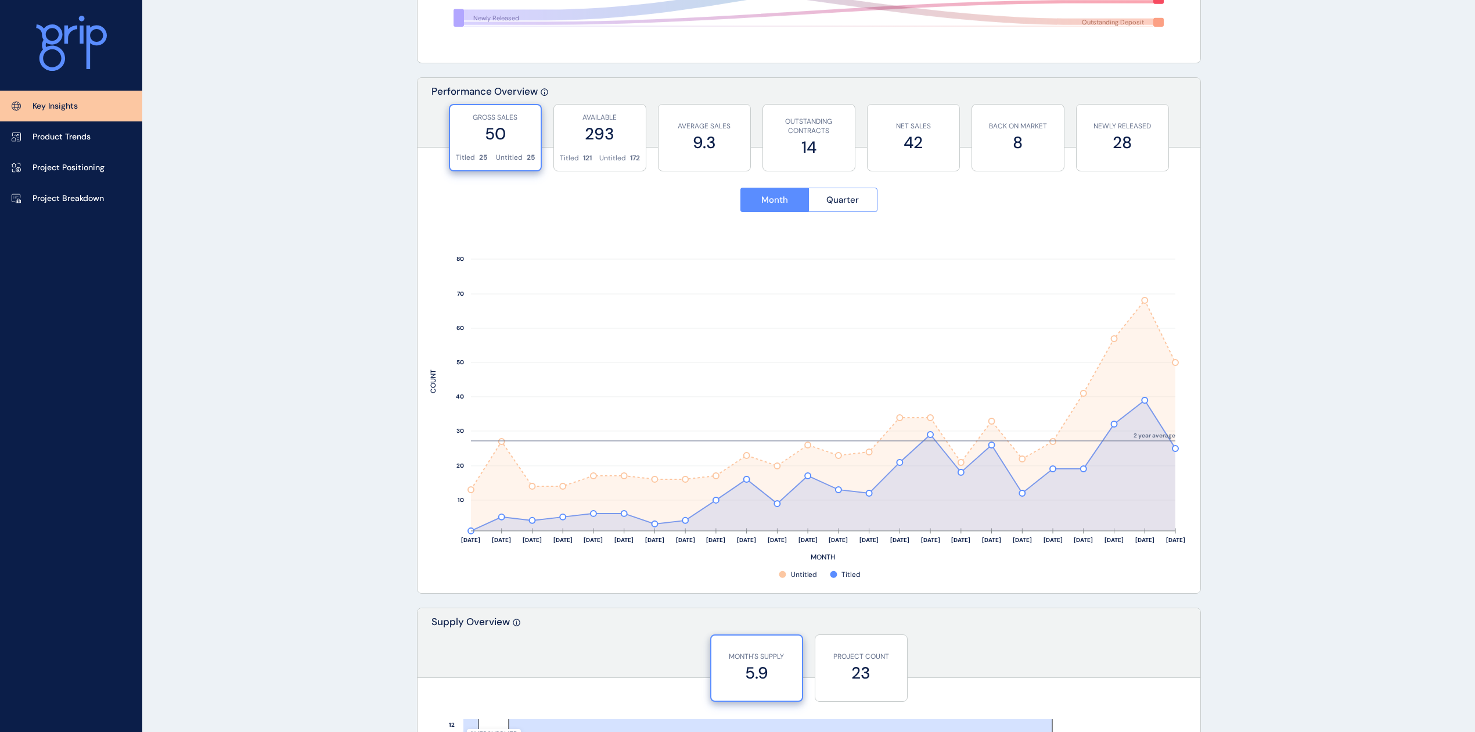
scroll to position [387, 0]
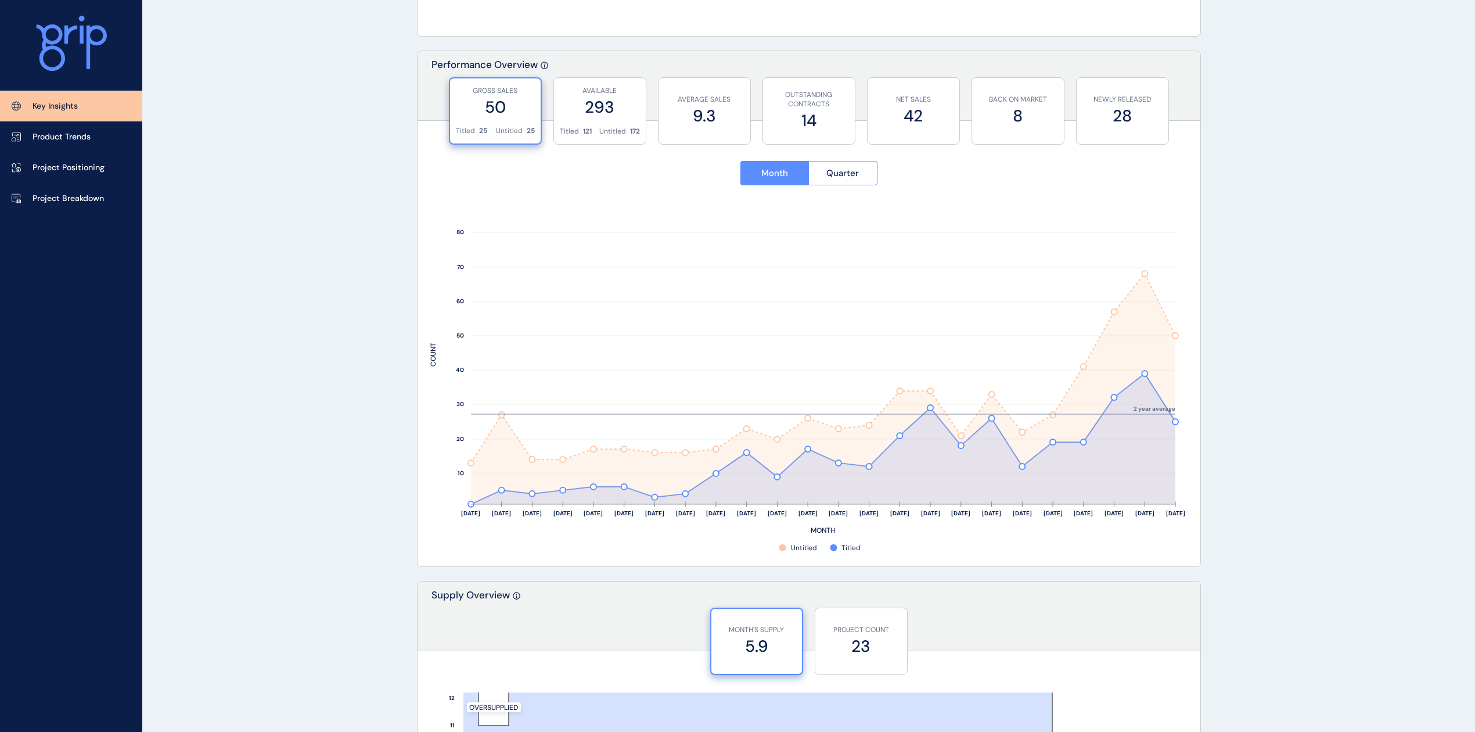
click at [582, 129] on div "Titled 121" at bounding box center [576, 132] width 32 height 10
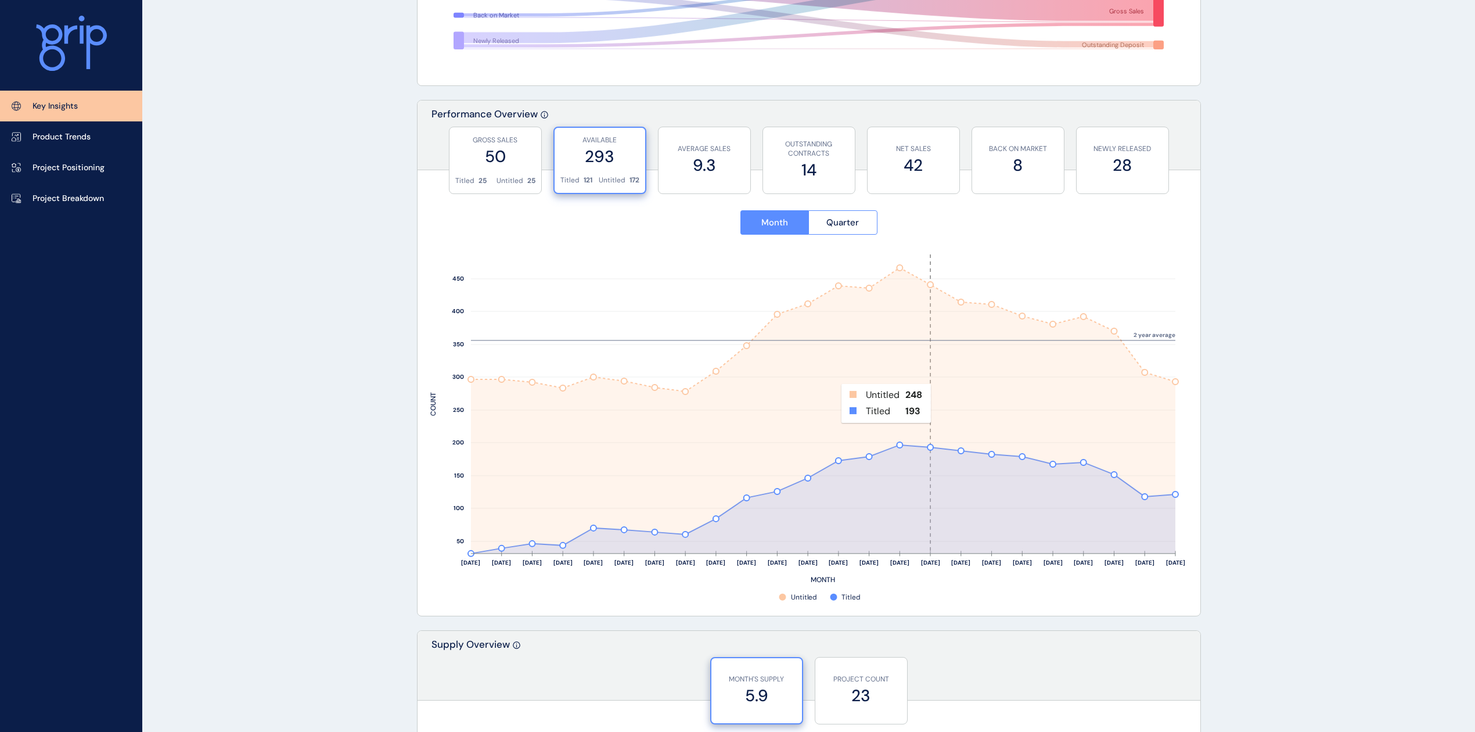
scroll to position [310, 0]
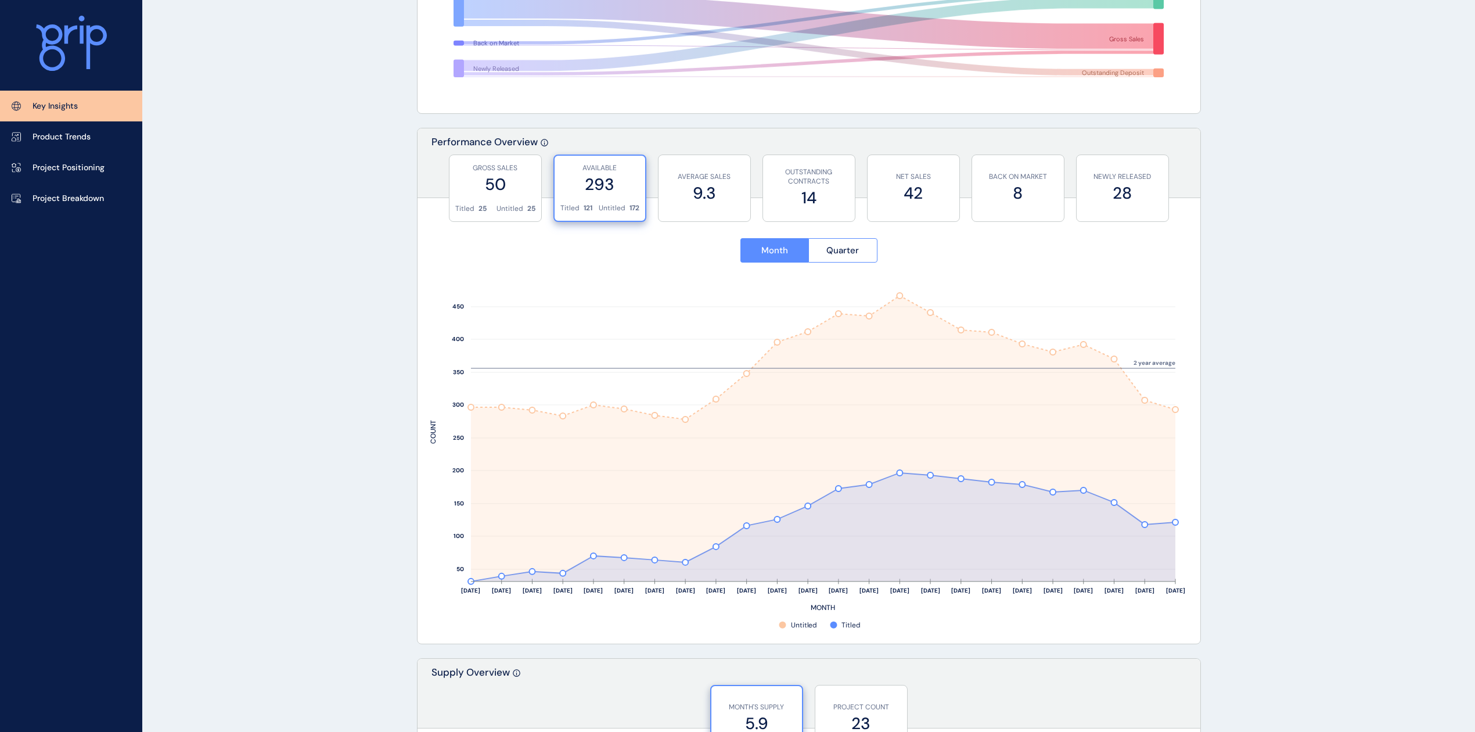
click at [518, 182] on label "50" at bounding box center [495, 184] width 80 height 23
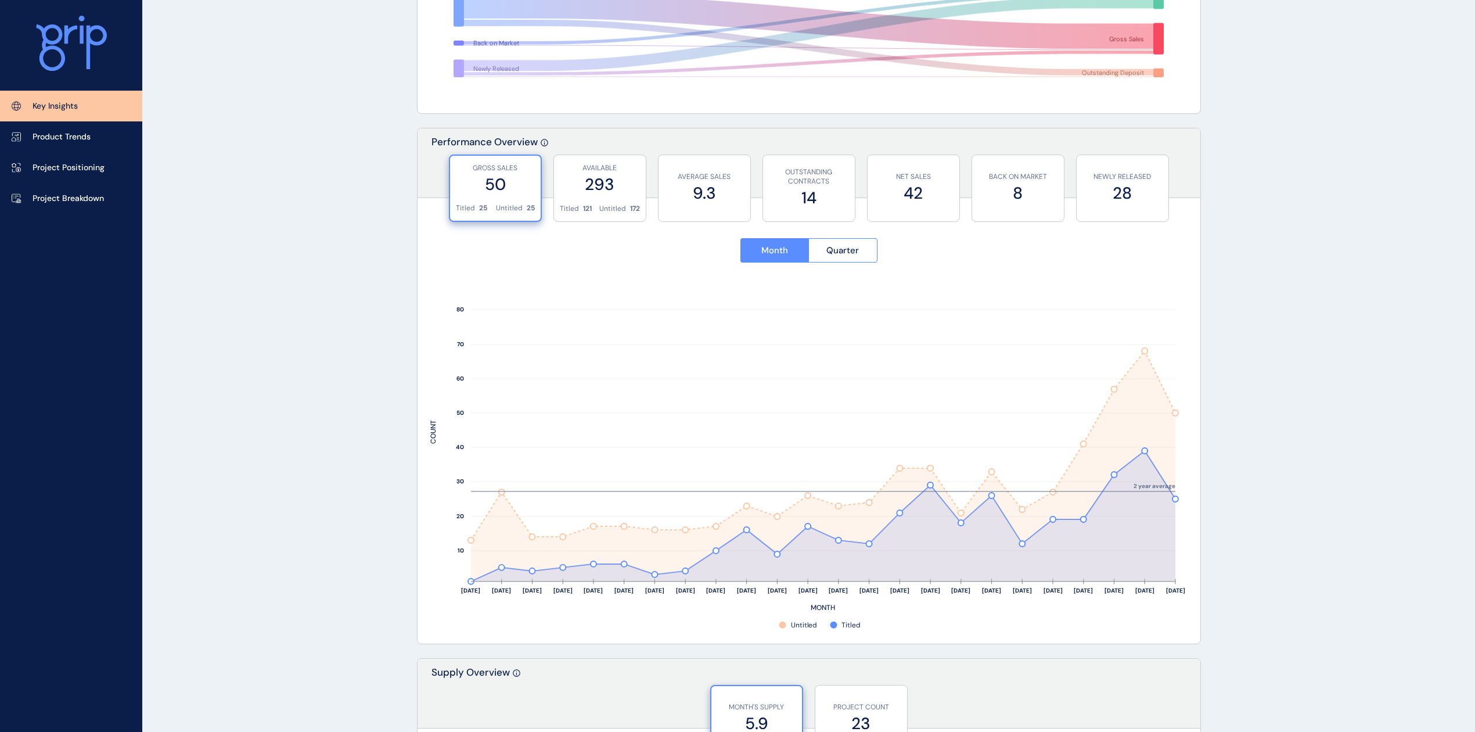
click at [593, 179] on label "293" at bounding box center [600, 184] width 80 height 23
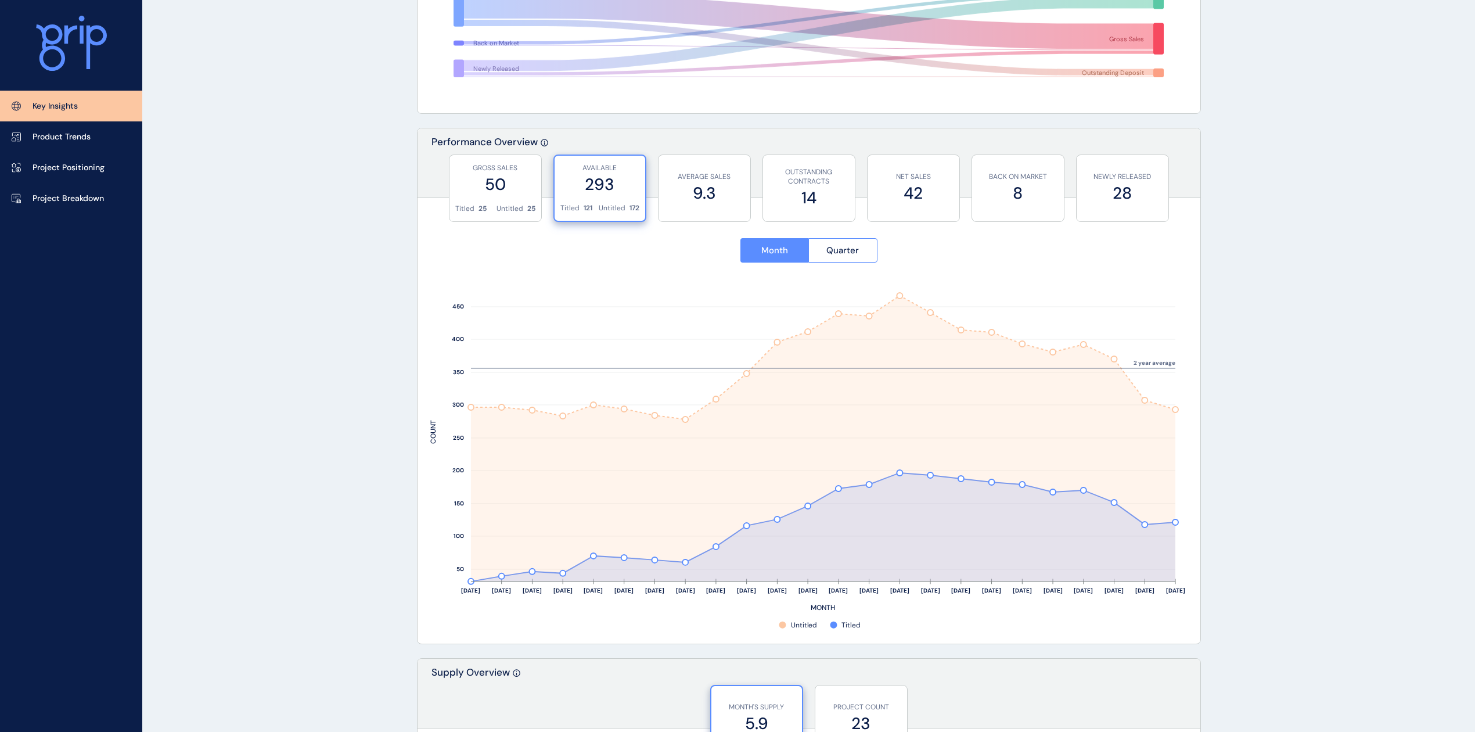
click at [683, 185] on label "9.3" at bounding box center [704, 193] width 80 height 23
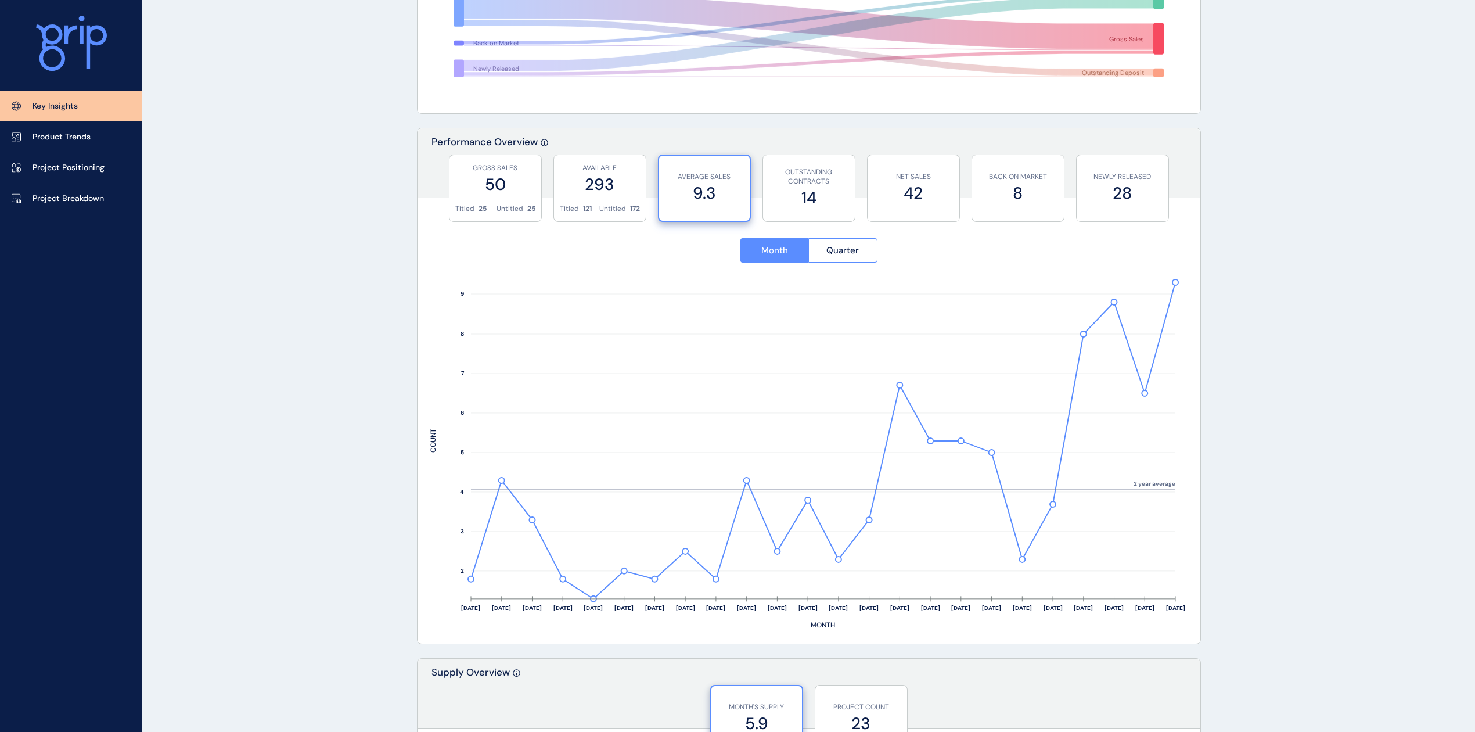
click at [826, 187] on label "14" at bounding box center [809, 197] width 80 height 23
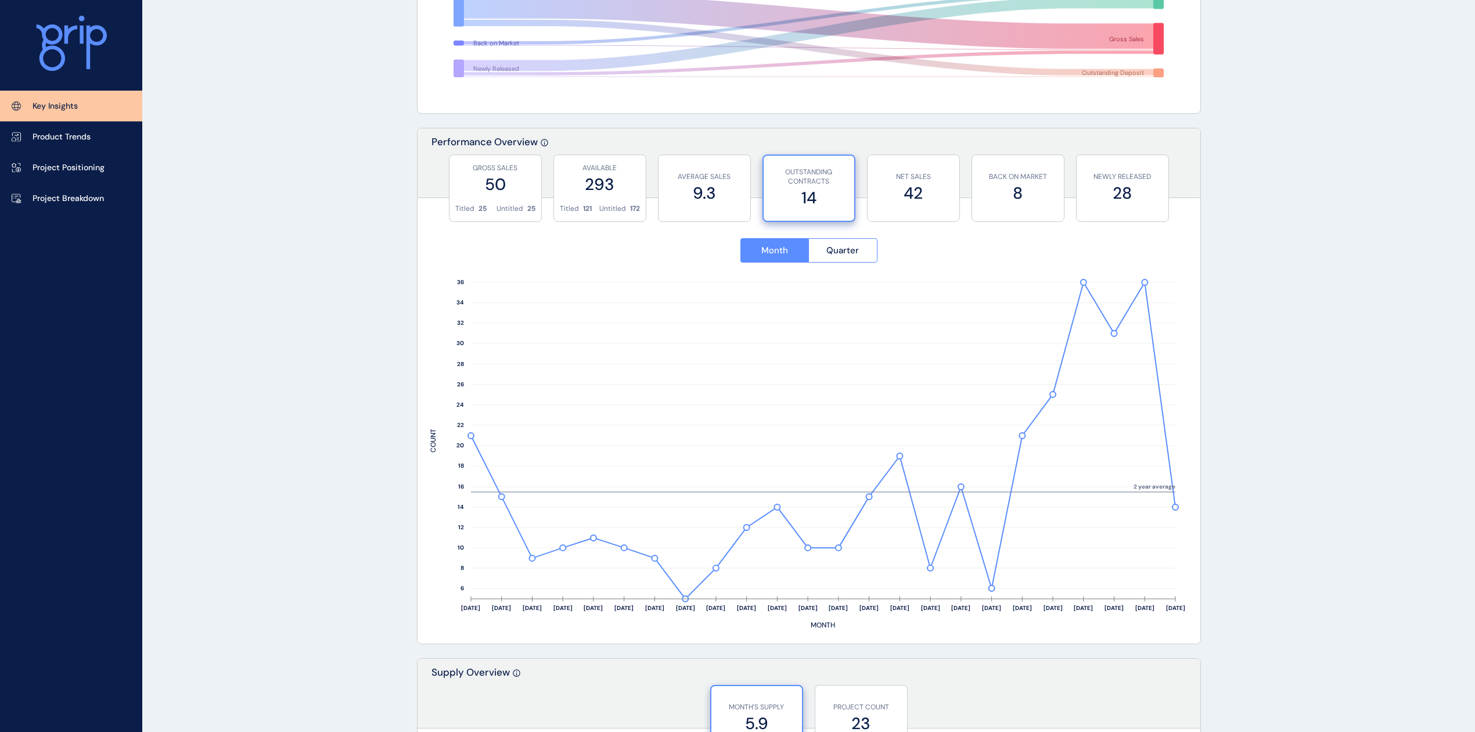
click at [921, 167] on div "NET SALES 42" at bounding box center [914, 188] width 80 height 66
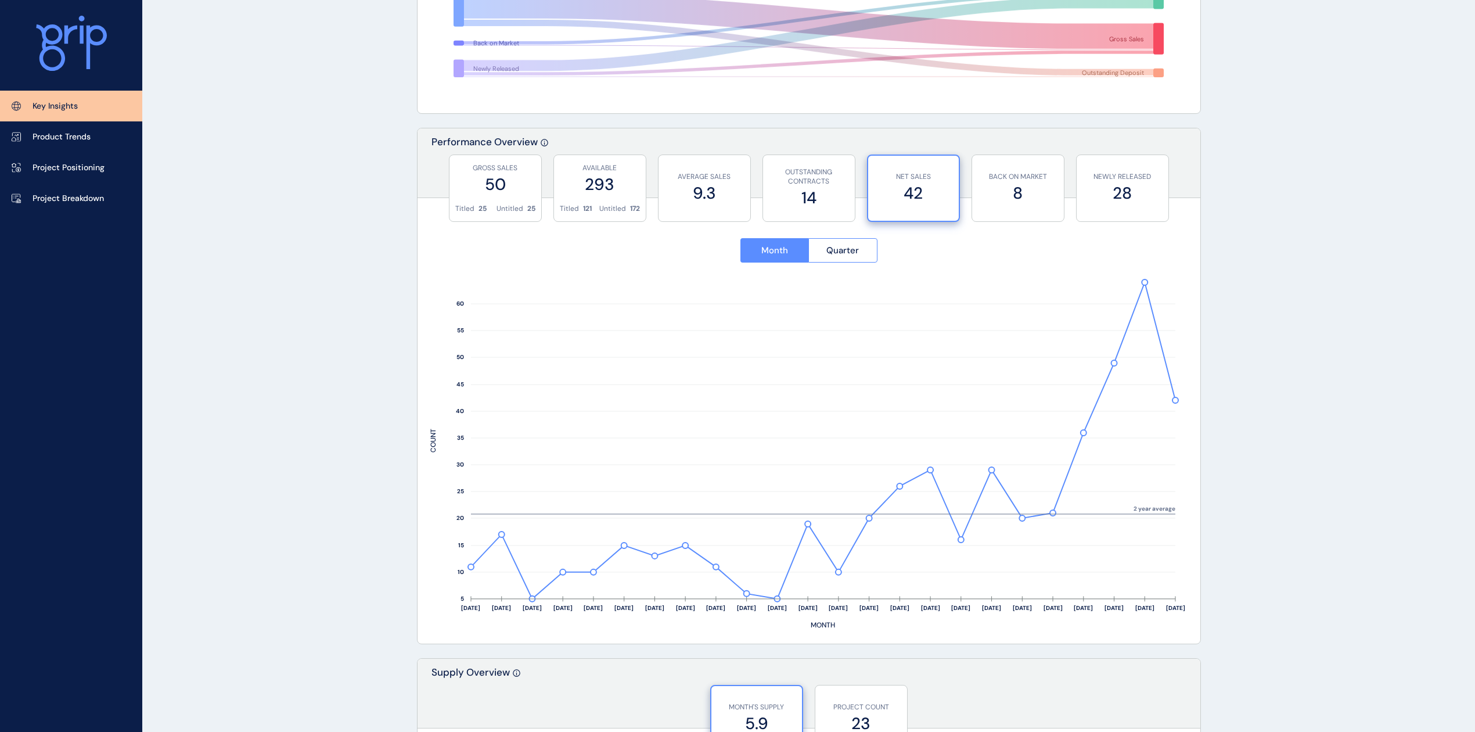
click at [992, 173] on p "BACK ON MARKET" at bounding box center [1018, 177] width 80 height 10
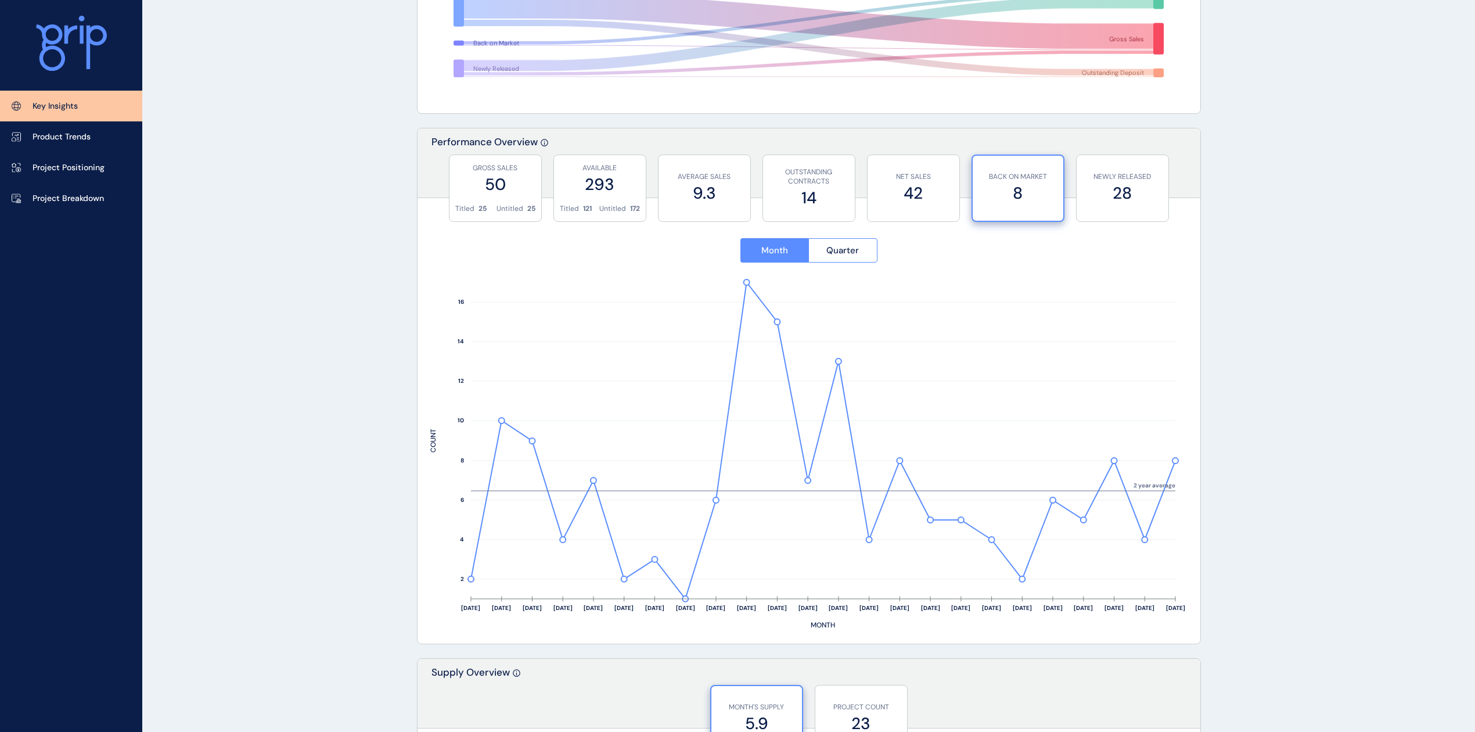
click at [922, 177] on p "NET SALES" at bounding box center [914, 177] width 80 height 10
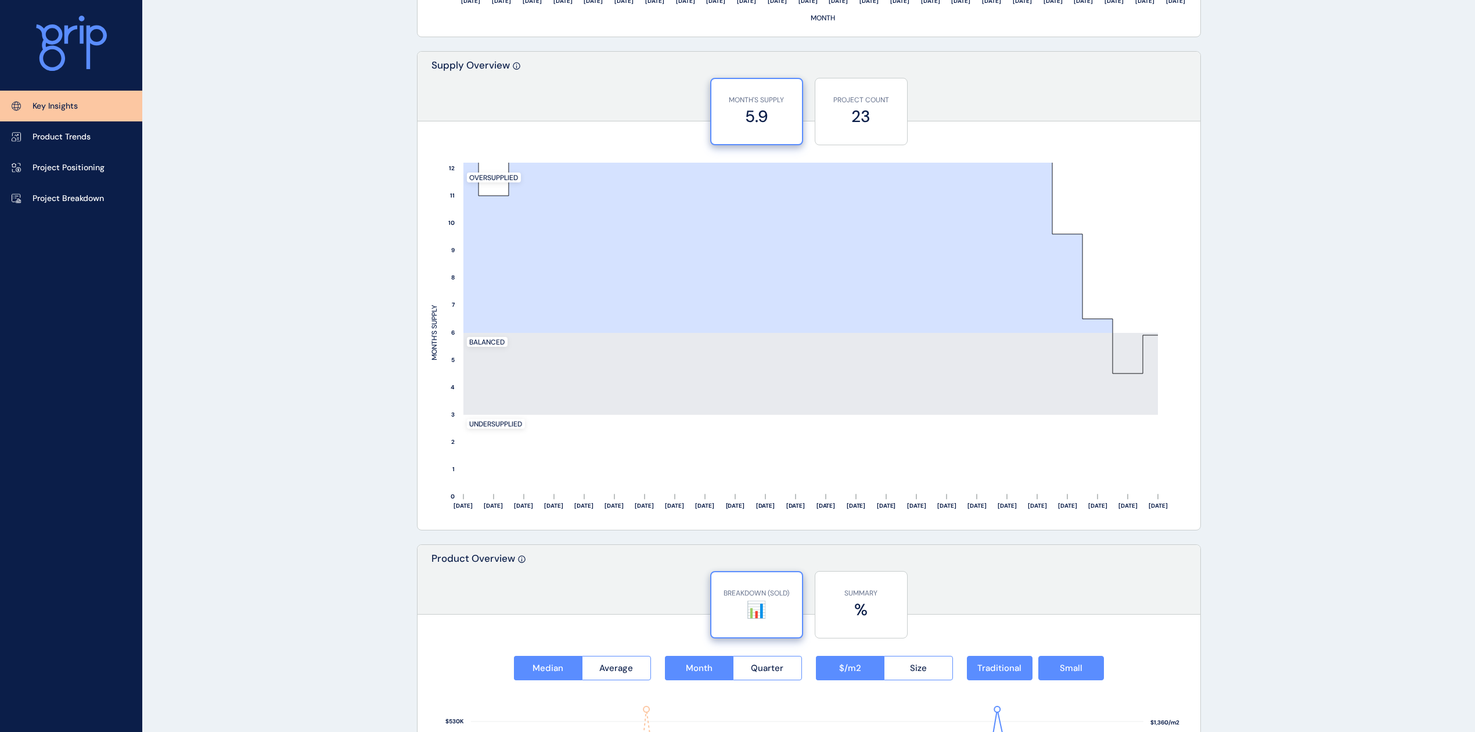
scroll to position [929, 0]
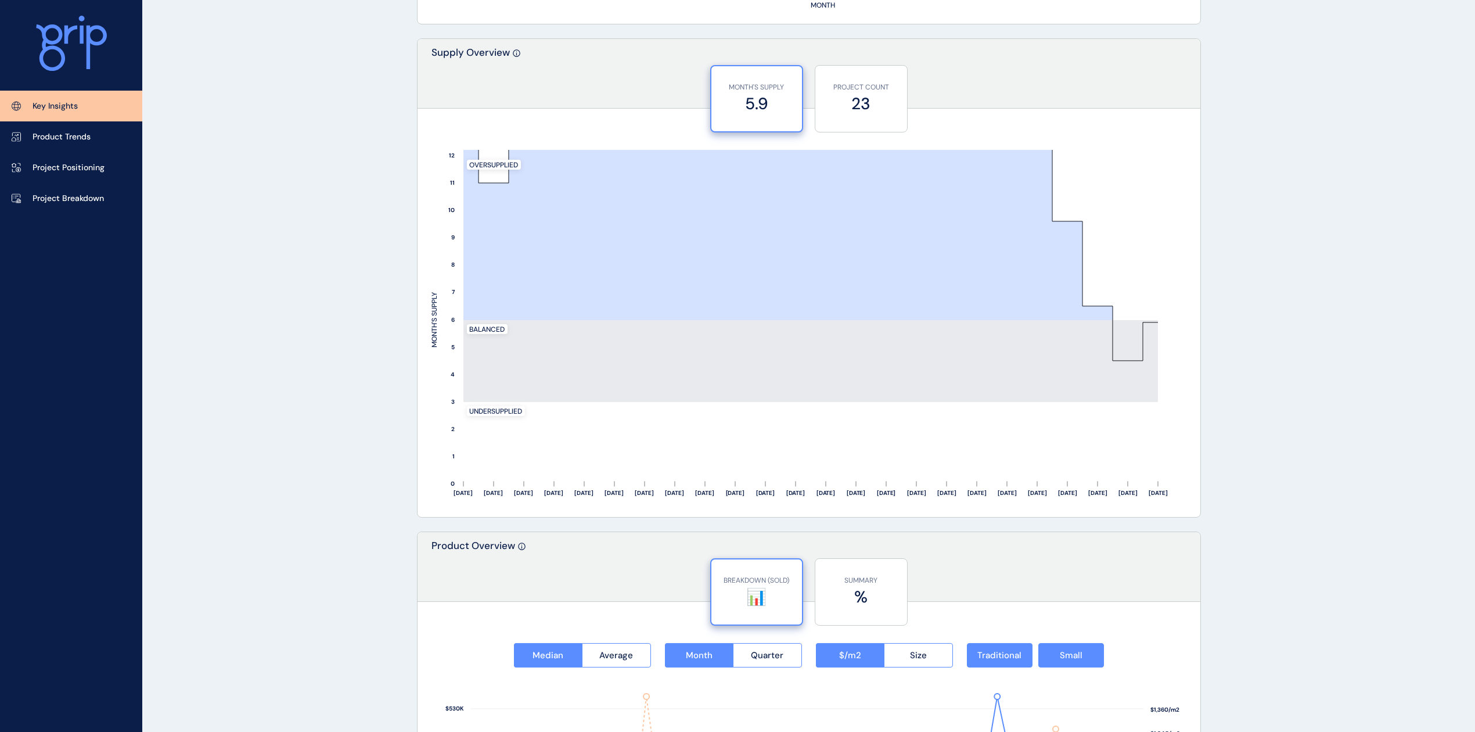
click at [868, 107] on label "23" at bounding box center [861, 103] width 80 height 23
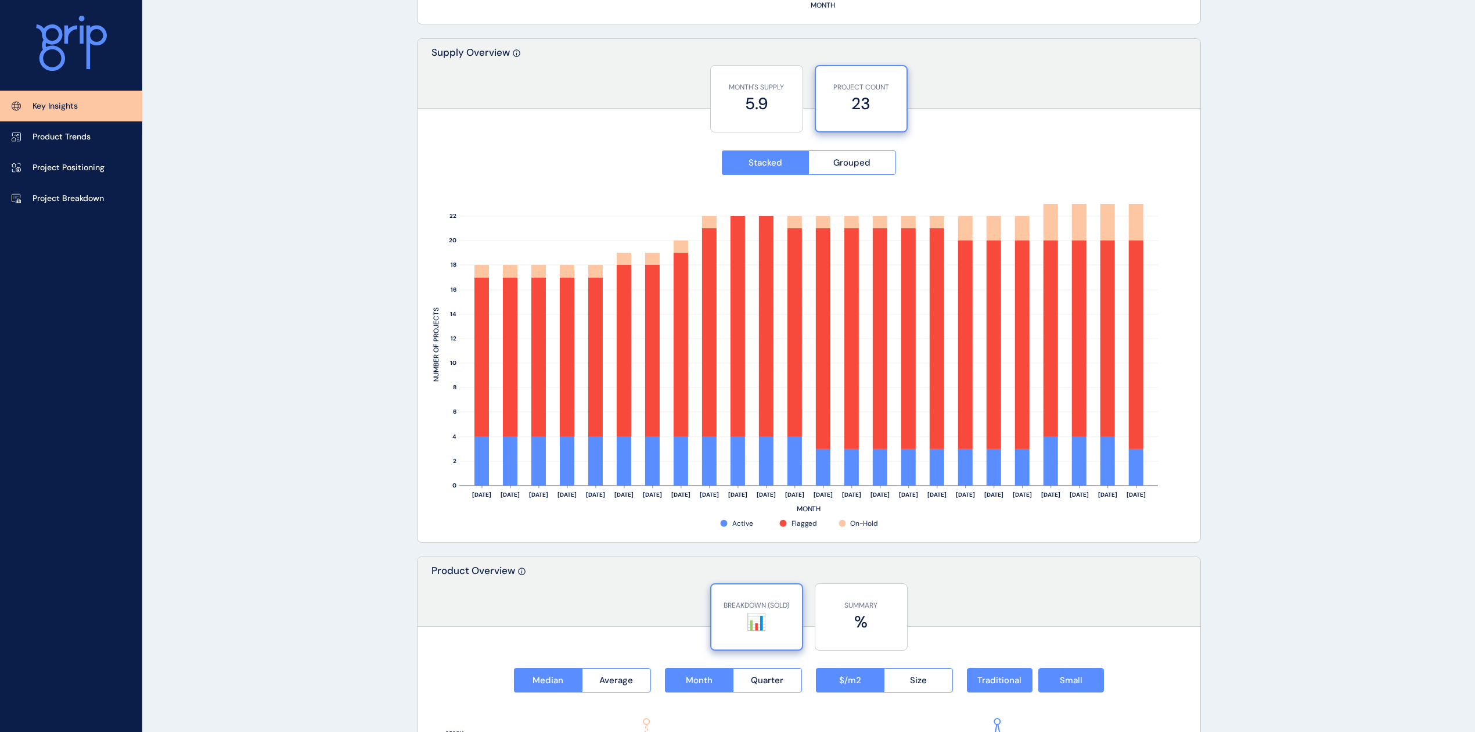
click at [760, 106] on label "5.9" at bounding box center [757, 103] width 80 height 23
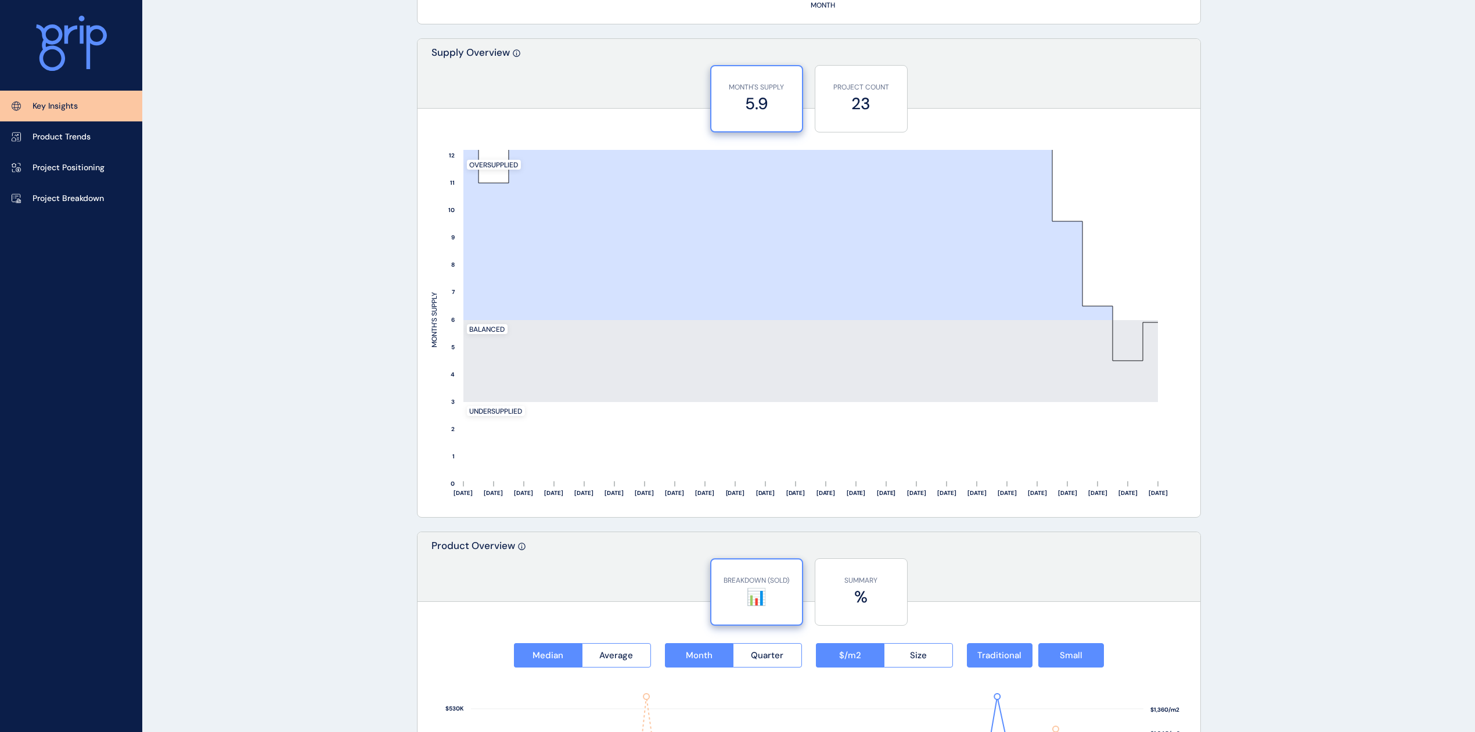
click at [329, 280] on div "KEY INSIGHTS Officer Pakenham Save Load Report Projects ( 35 ) [DATE] 2025 < > …" at bounding box center [737, 293] width 1475 height 2445
